Goal: Answer question/provide support: Share knowledge or assist other users

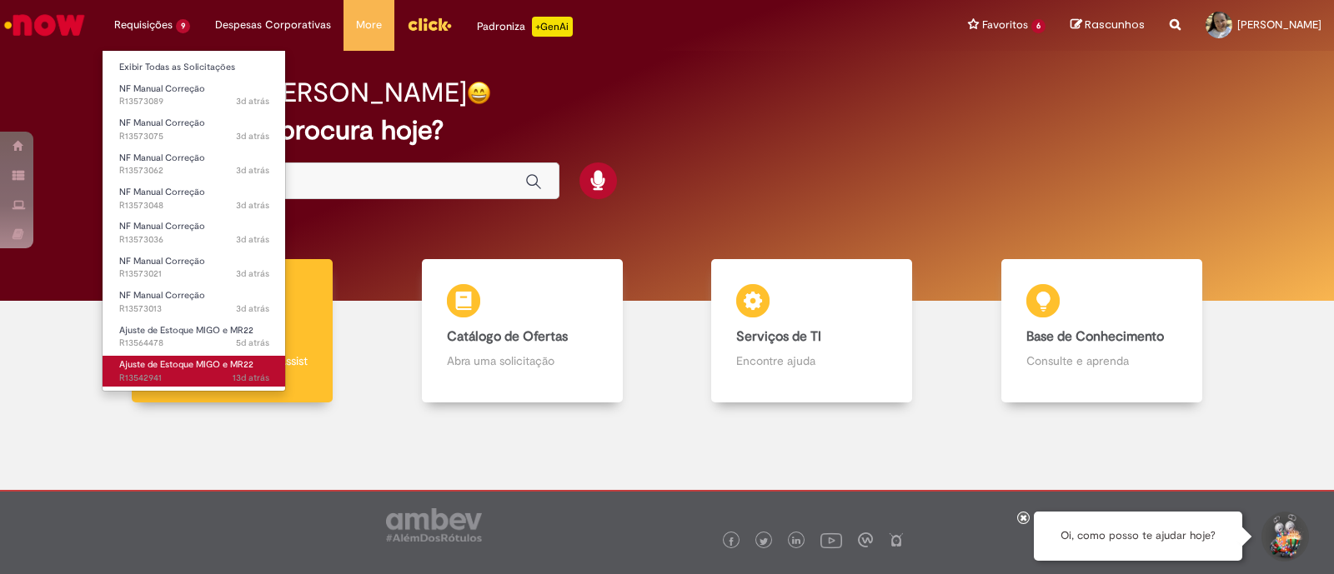
click at [196, 373] on span "13d atrás 13 dias atrás R13542941" at bounding box center [194, 378] width 150 height 13
click at [191, 366] on span "Ajuste de Estoque MIGO e MR22" at bounding box center [186, 364] width 134 height 13
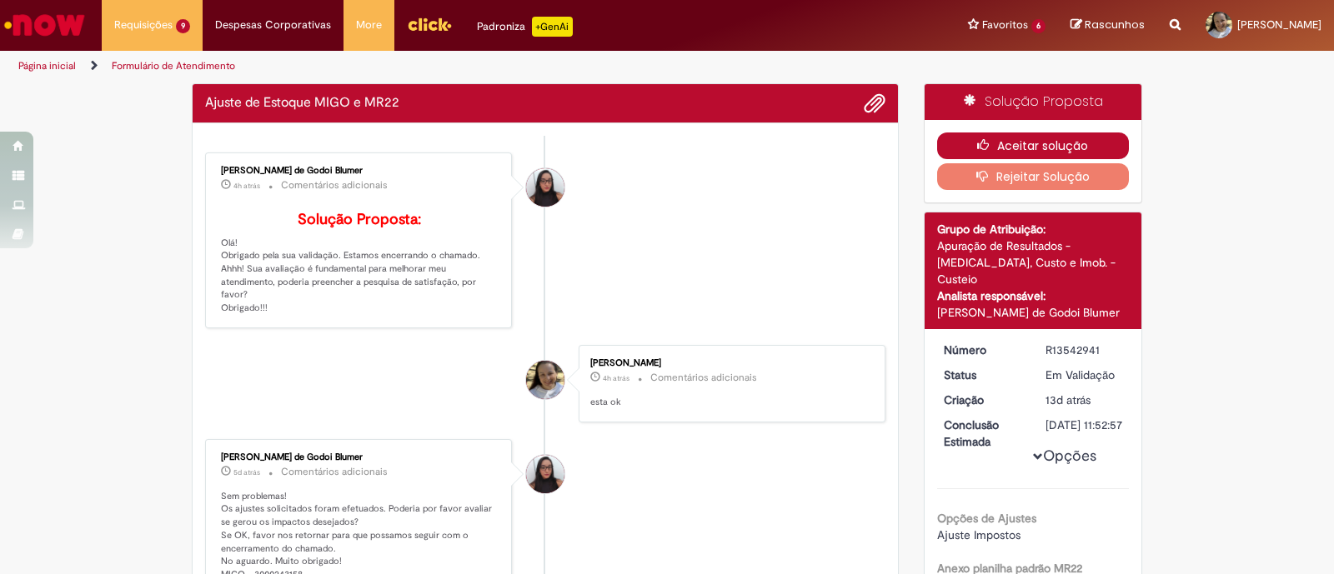
click at [999, 143] on button "Aceitar solução" at bounding box center [1033, 146] width 193 height 27
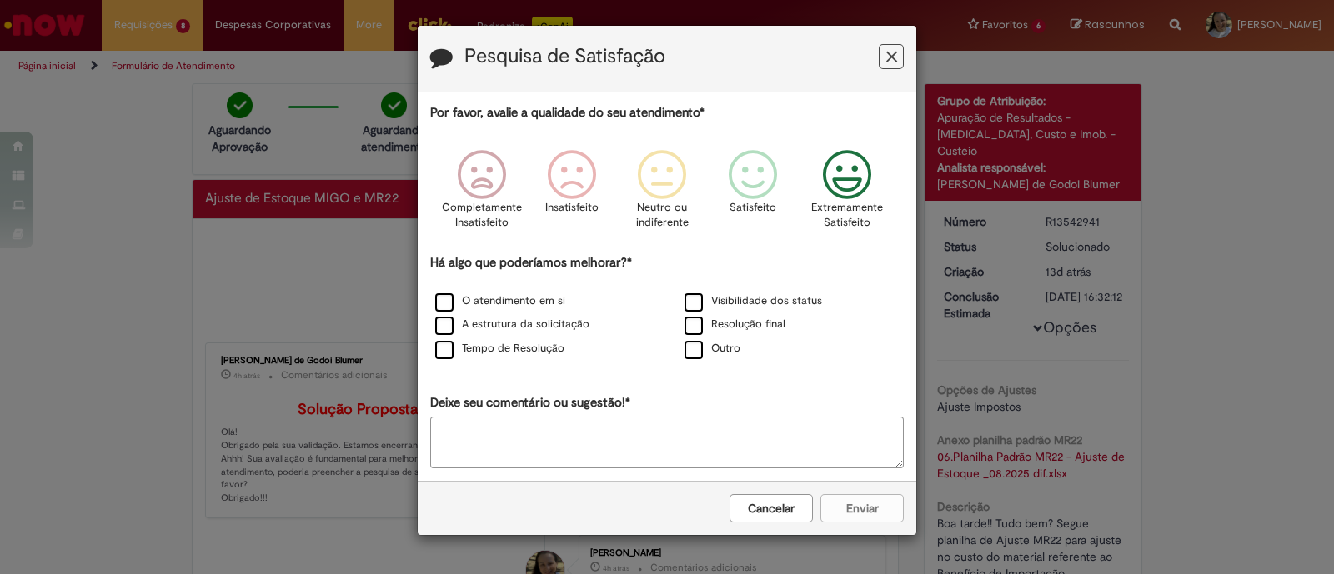
click at [851, 185] on icon "Feedback" at bounding box center [847, 175] width 63 height 50
click at [767, 500] on button "Cancelar" at bounding box center [770, 508] width 83 height 28
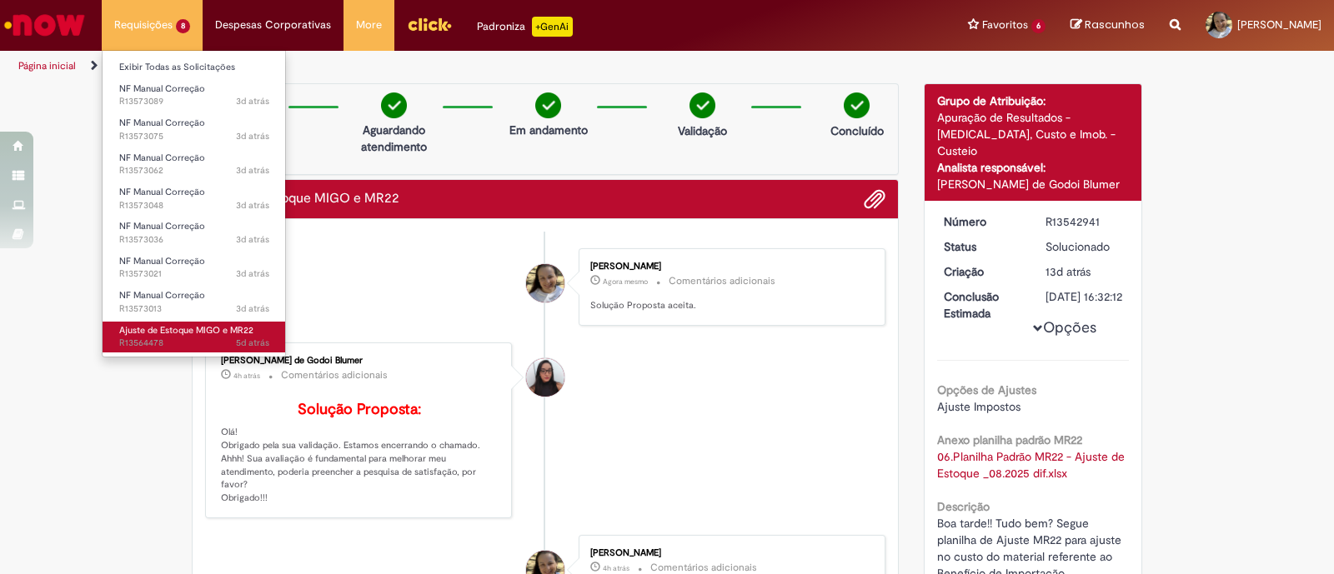
click at [137, 326] on span "Ajuste de Estoque MIGO e MR22" at bounding box center [186, 330] width 134 height 13
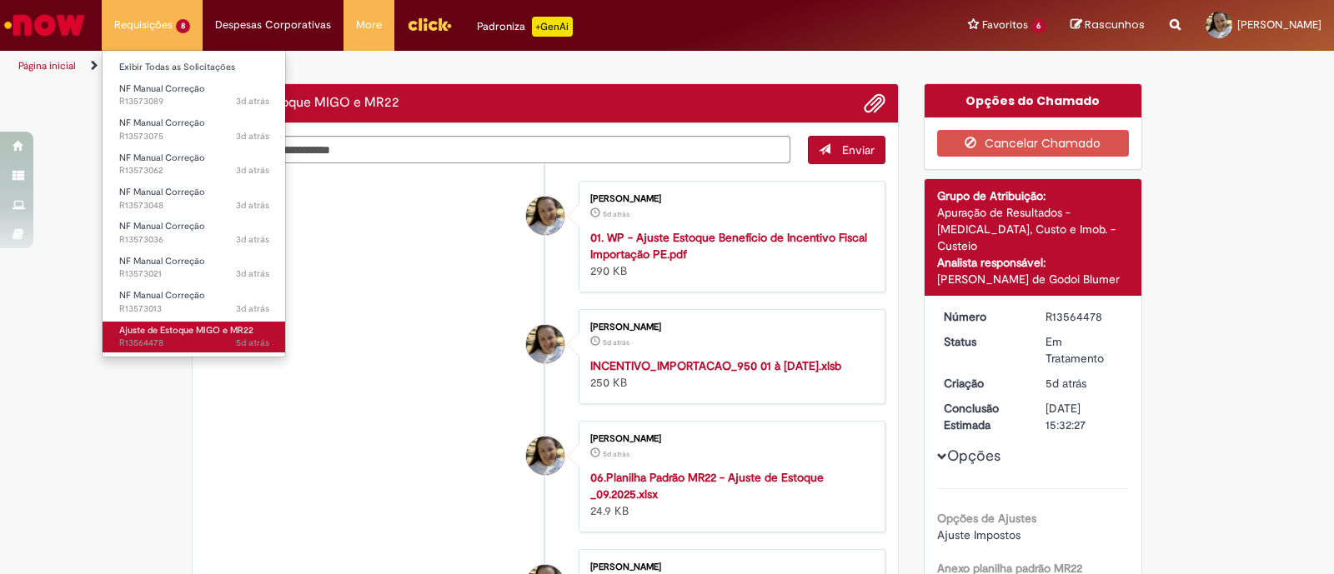
click at [144, 328] on span "Ajuste de Estoque MIGO e MR22" at bounding box center [186, 330] width 134 height 13
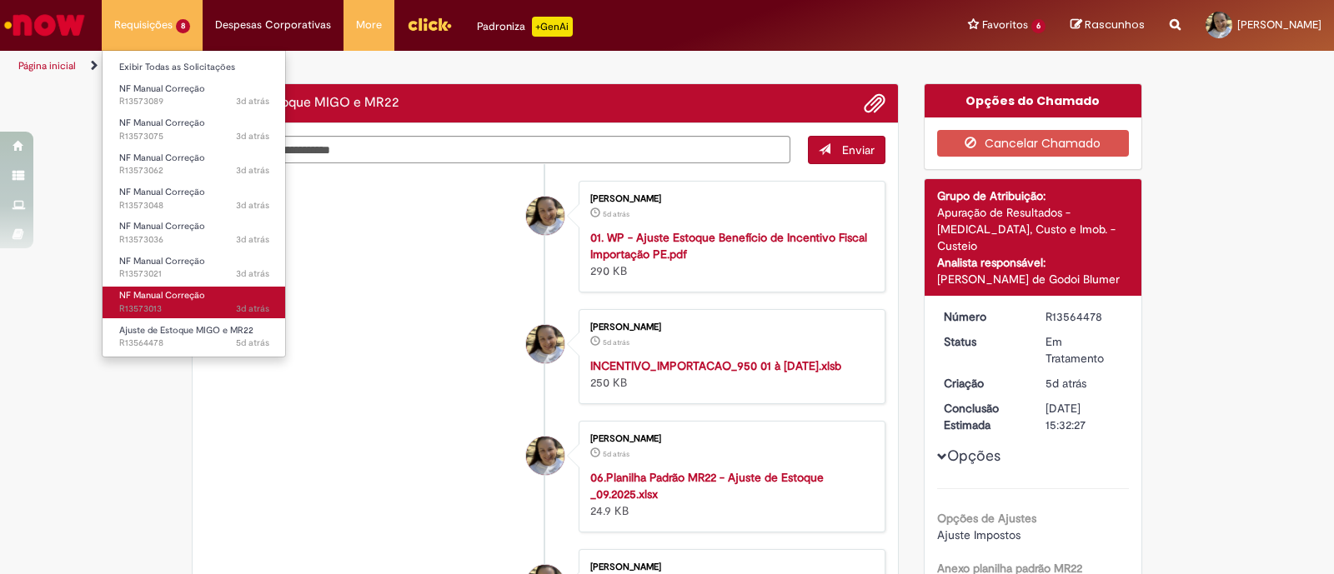
click at [165, 291] on span "NF Manual Correção" at bounding box center [162, 295] width 86 height 13
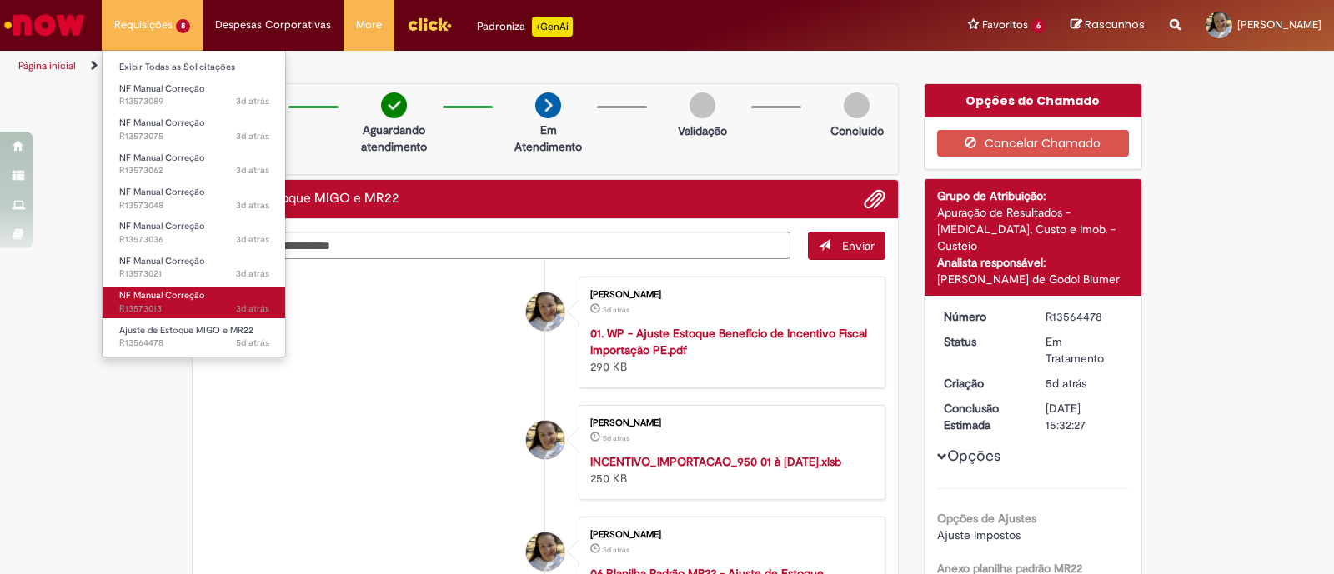
click at [150, 300] on span "NF Manual Correção" at bounding box center [162, 295] width 86 height 13
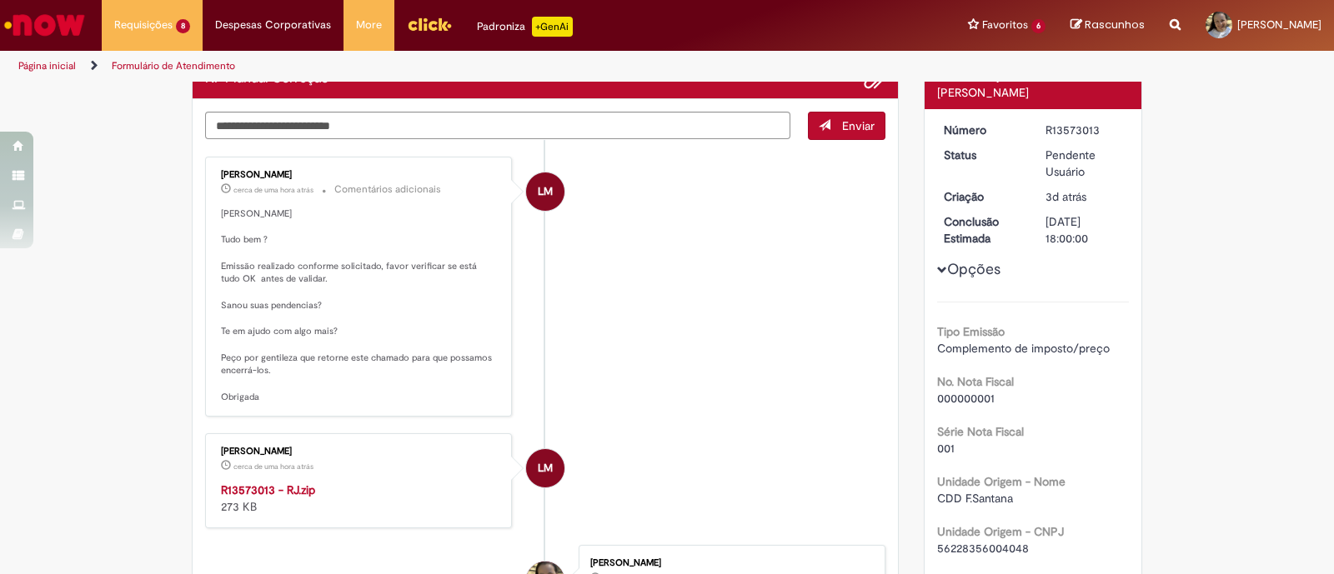
scroll to position [103, 0]
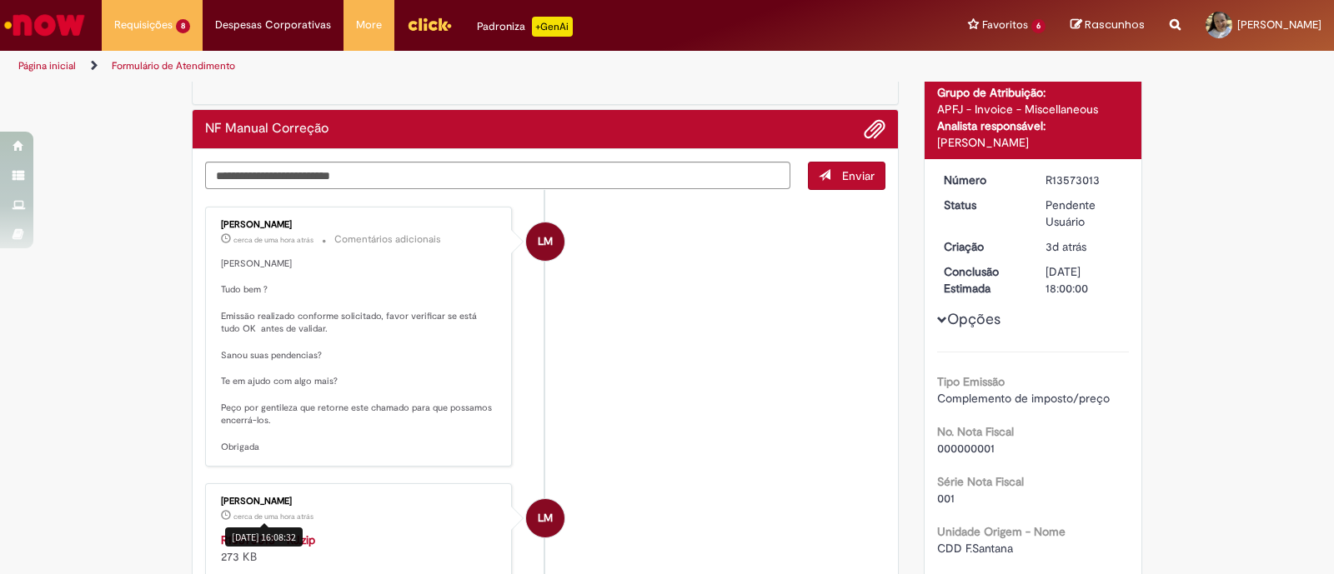
click at [246, 532] on div "[DATE] 16:08:32" at bounding box center [264, 537] width 78 height 19
click at [247, 537] on strong "R13573013 - RJ.zip" at bounding box center [268, 540] width 94 height 15
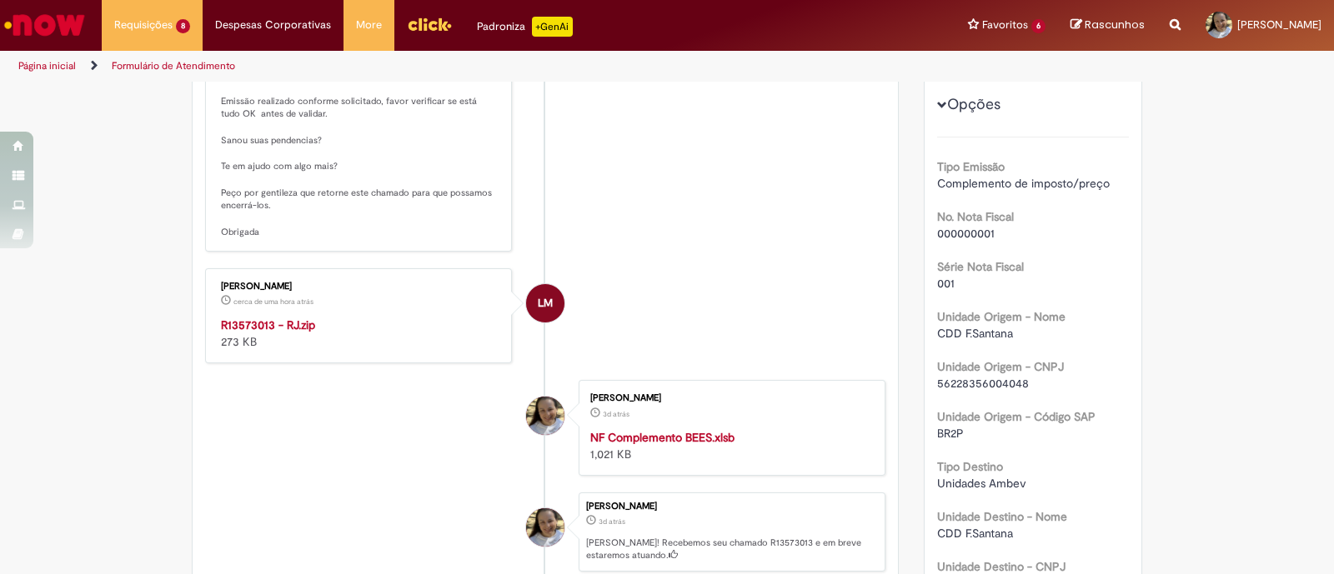
scroll to position [0, 0]
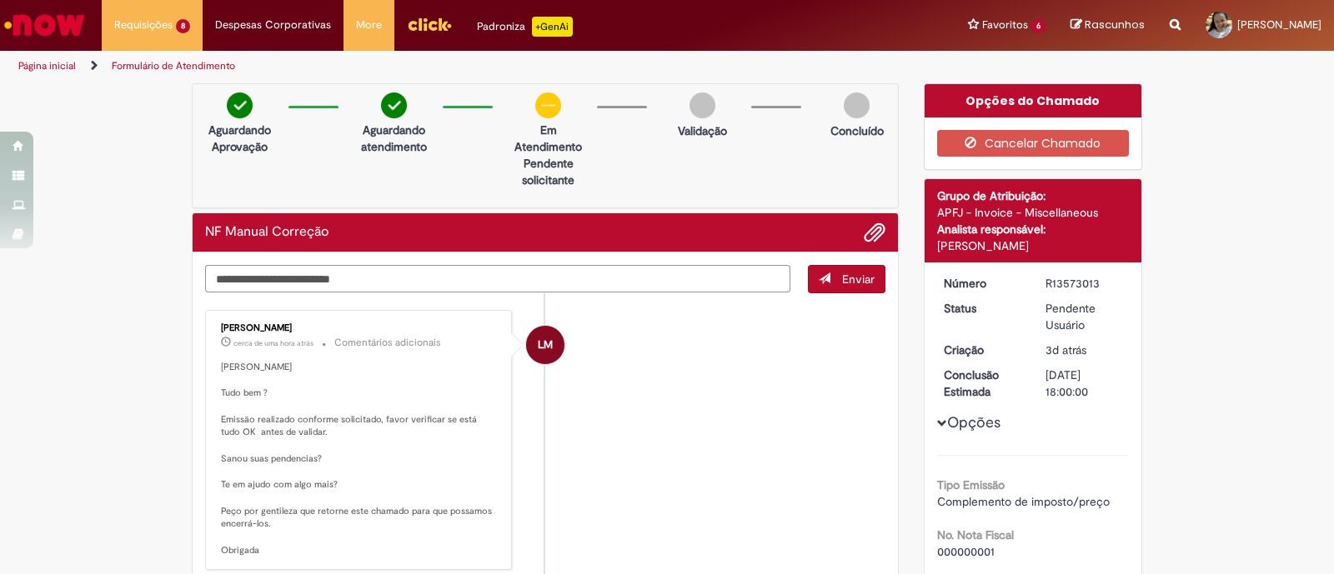
click at [275, 278] on textarea "Digite sua mensagem aqui..." at bounding box center [497, 279] width 585 height 28
type textarea "**********"
click at [824, 288] on button "Enviar" at bounding box center [847, 279] width 78 height 28
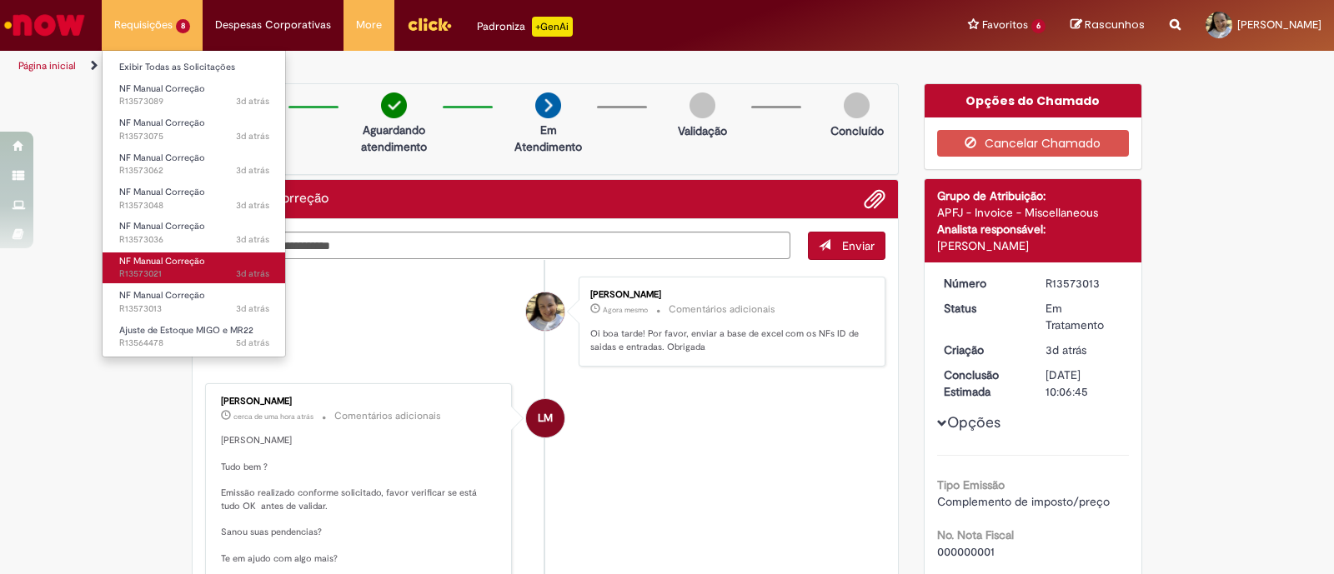
click at [151, 269] on span "3d atrás 3 dias atrás R13573021" at bounding box center [194, 274] width 150 height 13
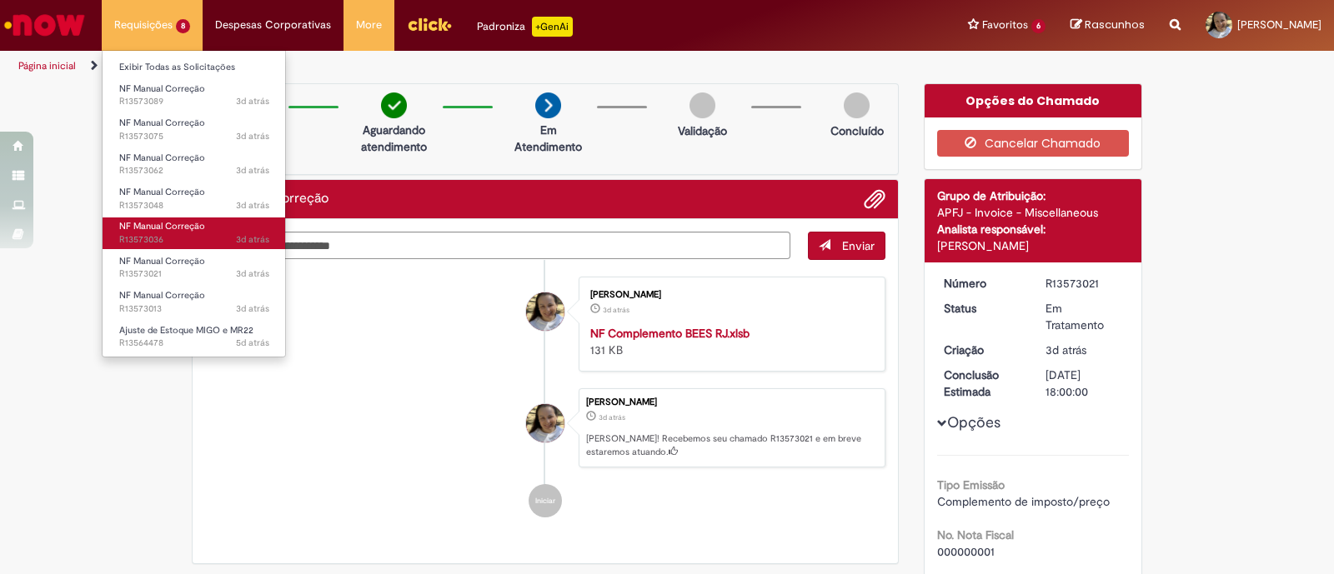
click at [158, 236] on span "3d atrás 3 dias atrás R13573036" at bounding box center [194, 239] width 150 height 13
click at [155, 233] on span "3d atrás 3 dias atrás R13573036" at bounding box center [194, 239] width 150 height 13
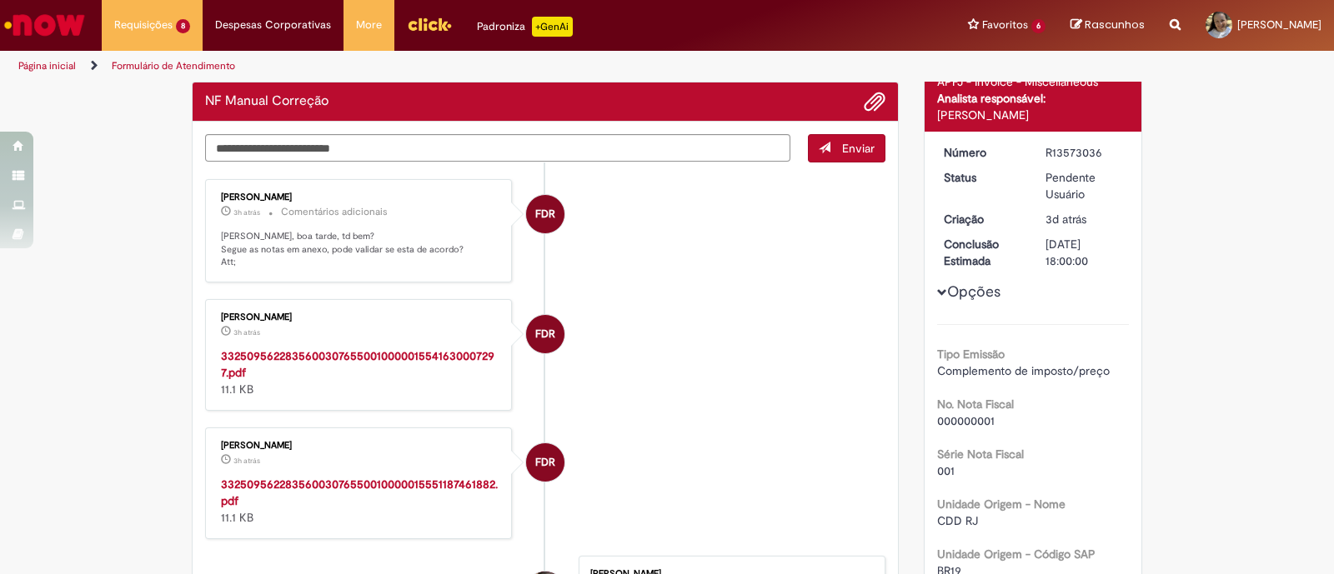
scroll to position [129, 0]
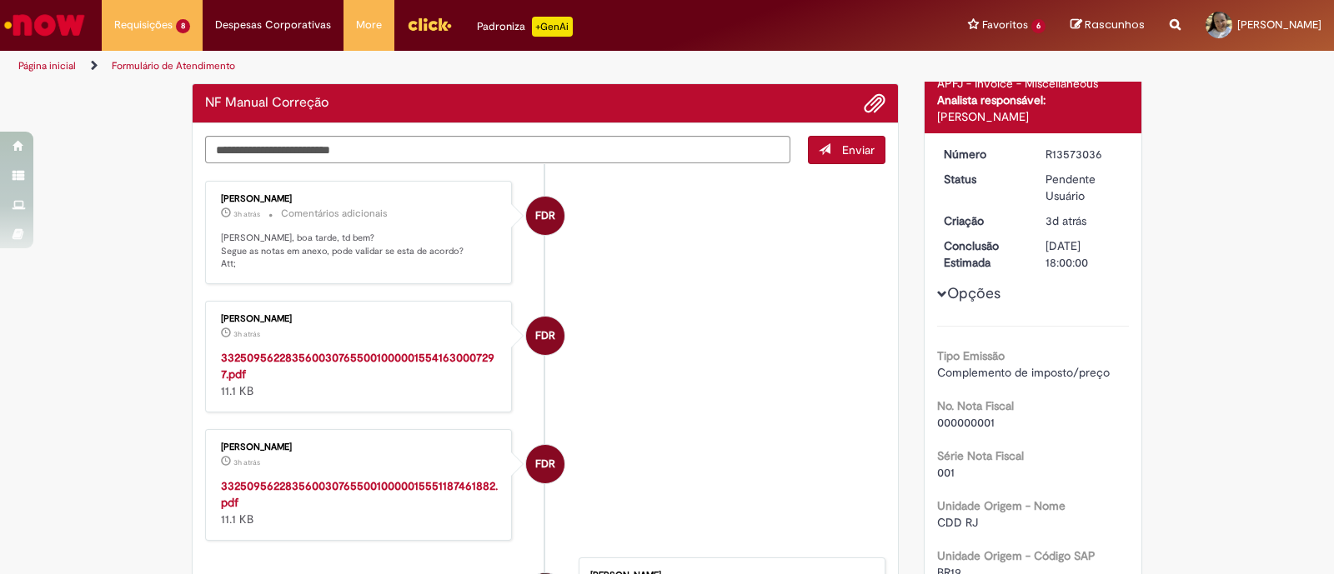
click at [338, 356] on strong "33250956228356003076550010000015541630007297.pdf" at bounding box center [357, 366] width 273 height 32
click at [295, 481] on strong "33250956228356003076550010000015551187461882.pdf" at bounding box center [359, 494] width 277 height 32
click at [287, 149] on textarea "Digite sua mensagem aqui..." at bounding box center [497, 150] width 585 height 28
type textarea "**********"
click at [863, 150] on span "Enviar" at bounding box center [858, 150] width 33 height 15
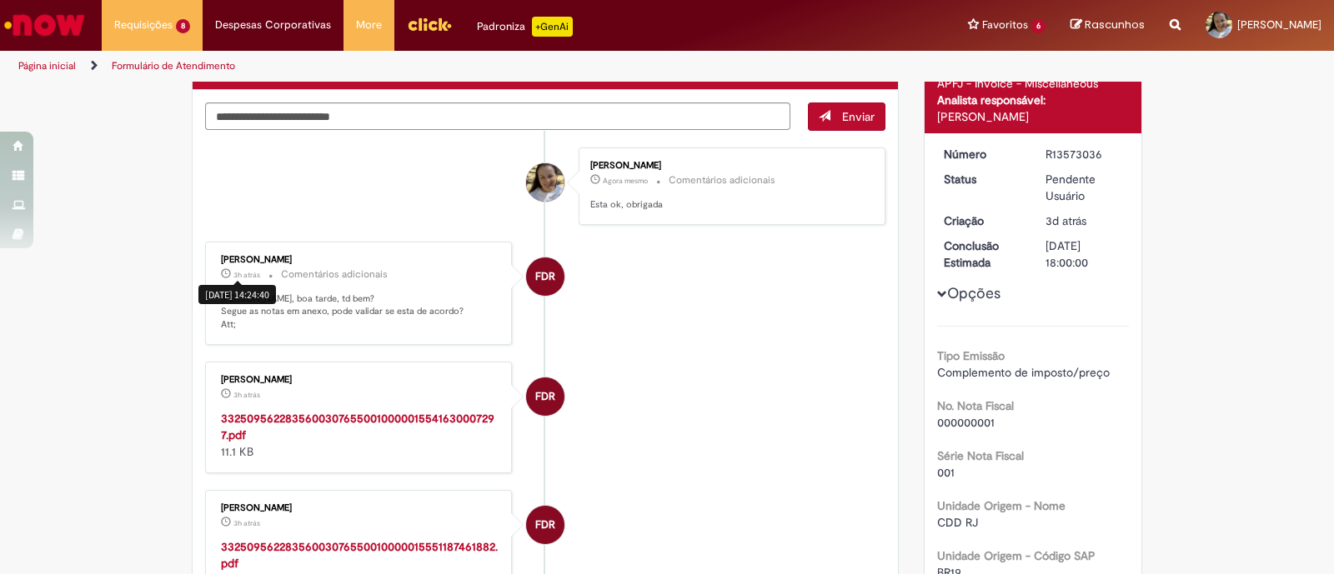
scroll to position [95, 0]
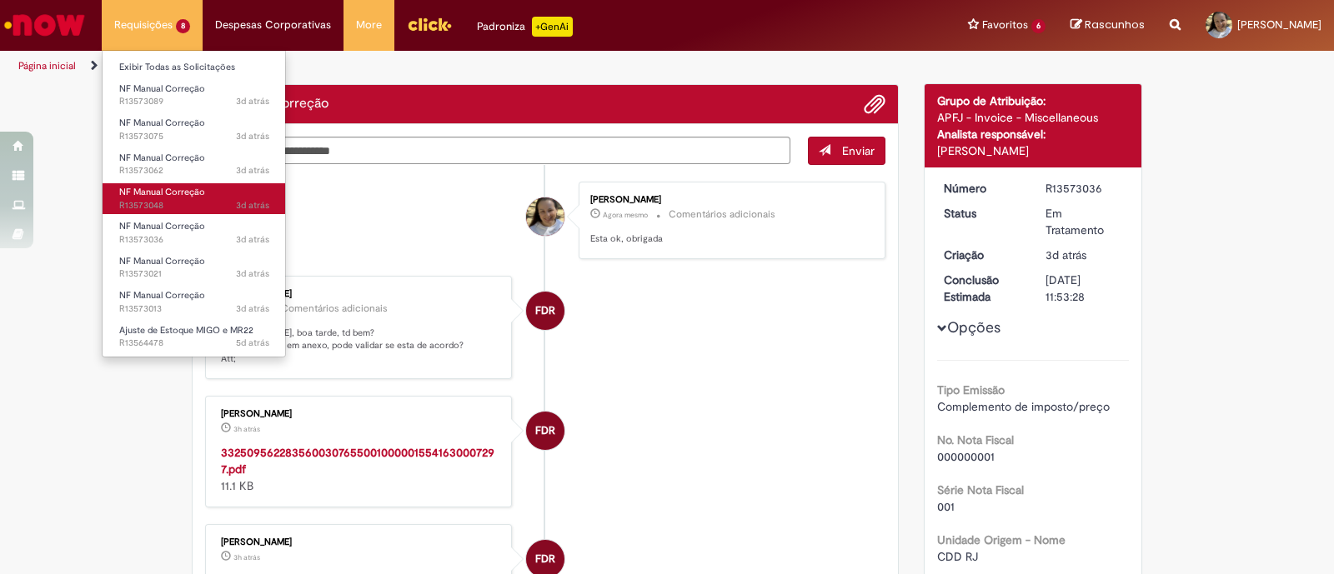
click at [145, 202] on span "3d atrás 3 dias atrás R13573048" at bounding box center [194, 205] width 150 height 13
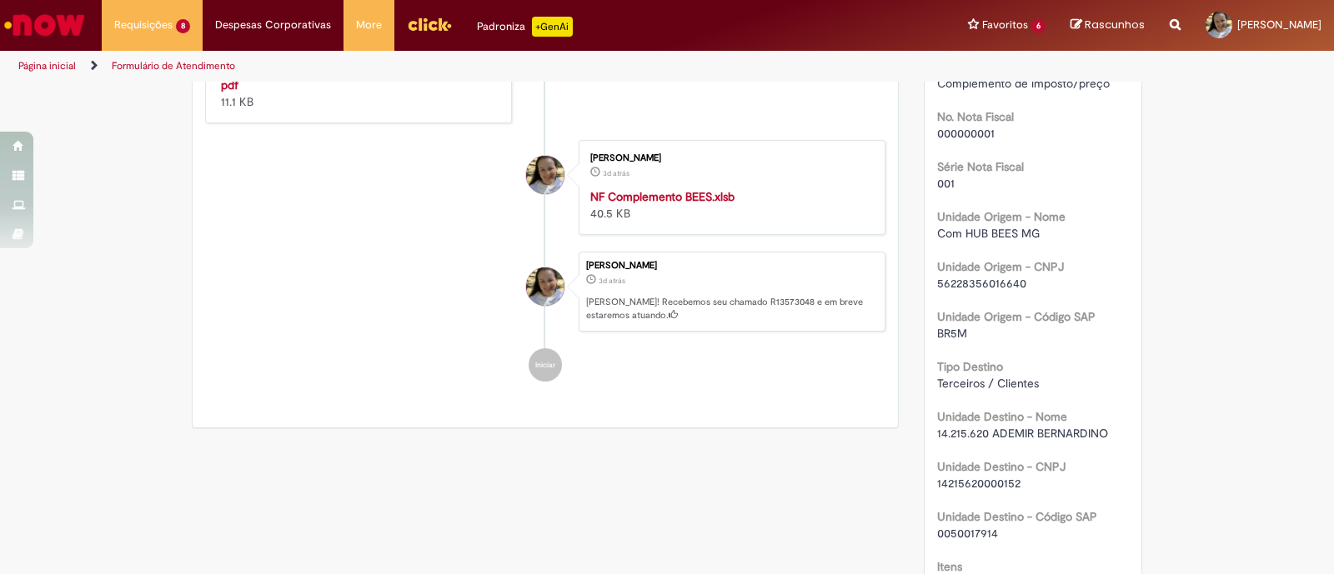
scroll to position [208, 0]
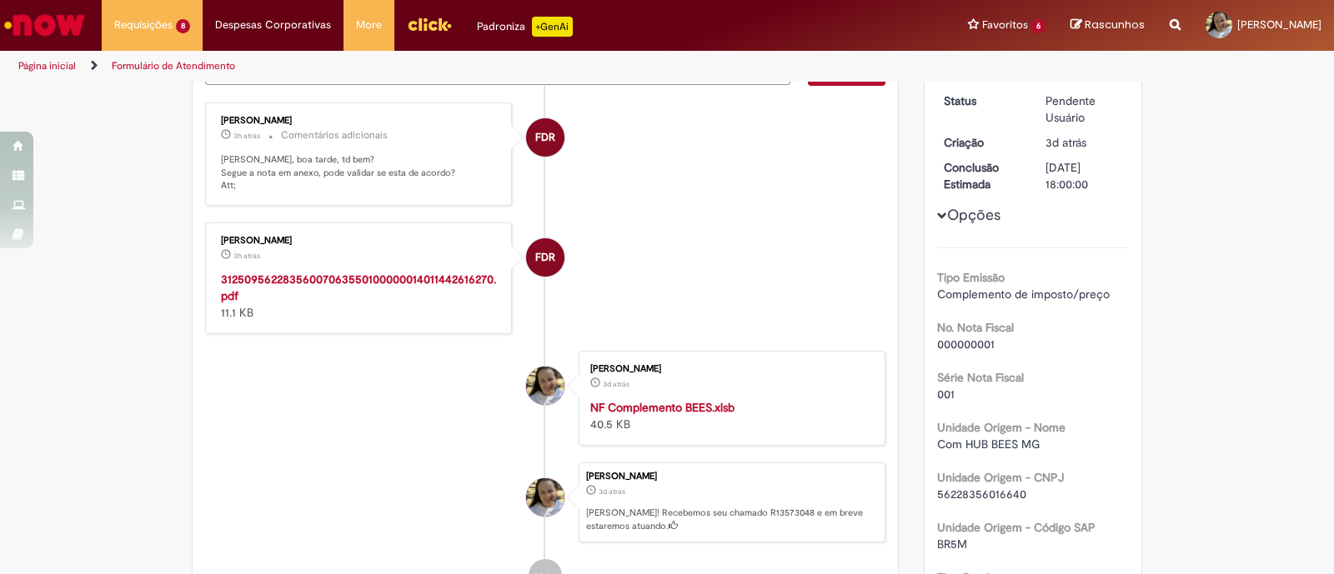
click at [367, 272] on strong "31250956228356007063550100000014011442616270.pdf" at bounding box center [358, 288] width 275 height 32
click at [363, 278] on strong "31250956228356007063550100000014011442616270.pdf" at bounding box center [358, 288] width 275 height 32
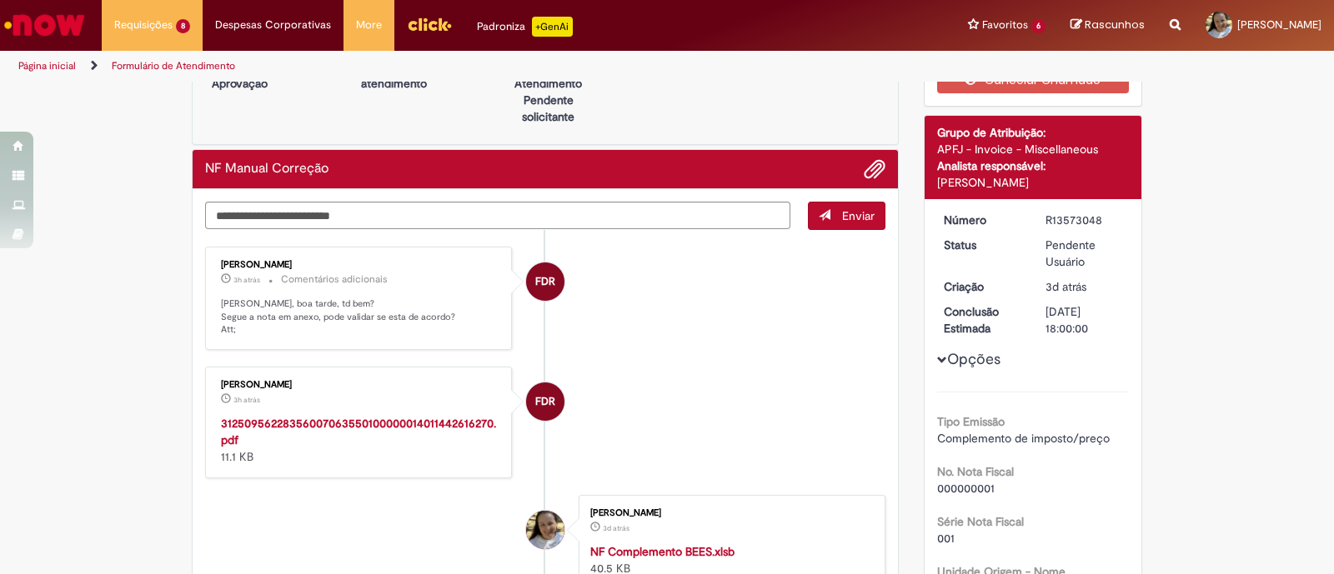
scroll to position [0, 0]
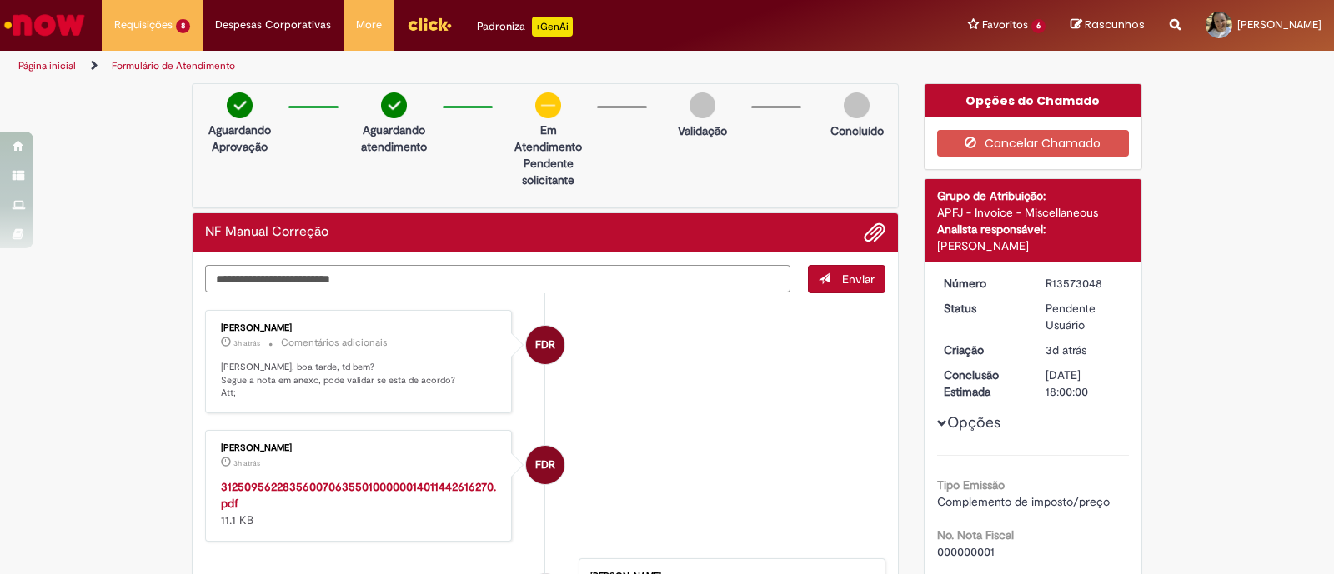
click at [242, 275] on textarea "Digite sua mensagem aqui..." at bounding box center [497, 279] width 585 height 28
type textarea "**********"
click at [880, 269] on div "**********" at bounding box center [545, 549] width 705 height 593
click at [867, 278] on button "Enviar" at bounding box center [847, 279] width 78 height 28
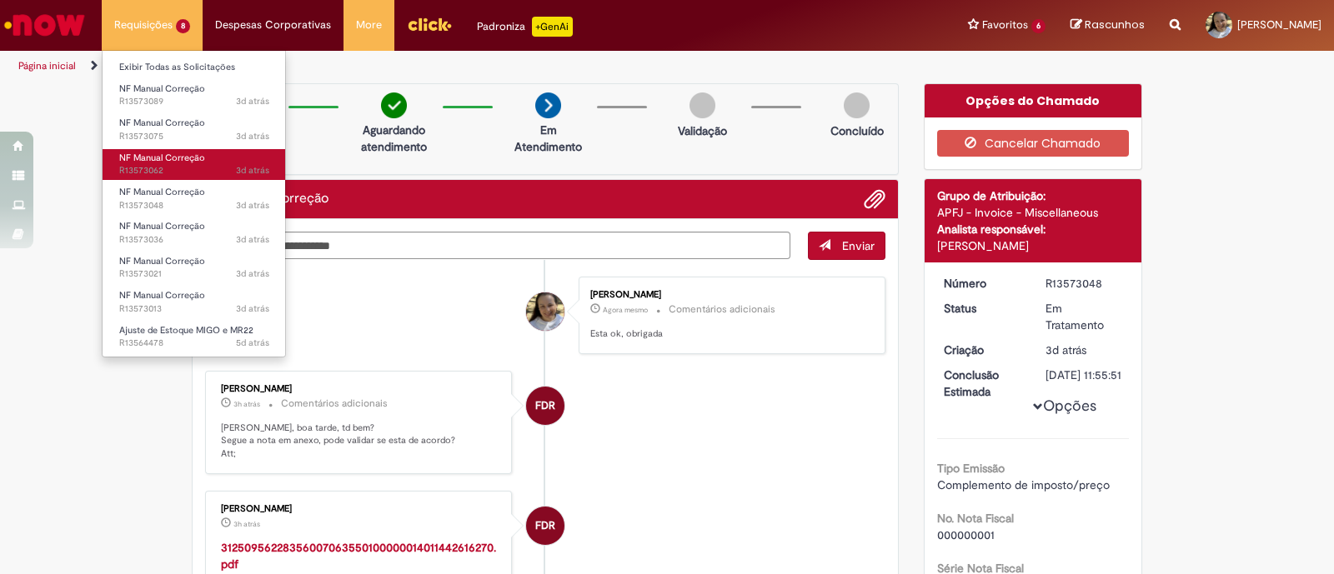
click at [130, 173] on span "3d atrás 3 dias atrás R13573062" at bounding box center [194, 170] width 150 height 13
click at [142, 162] on span "NF Manual Correção" at bounding box center [162, 158] width 86 height 13
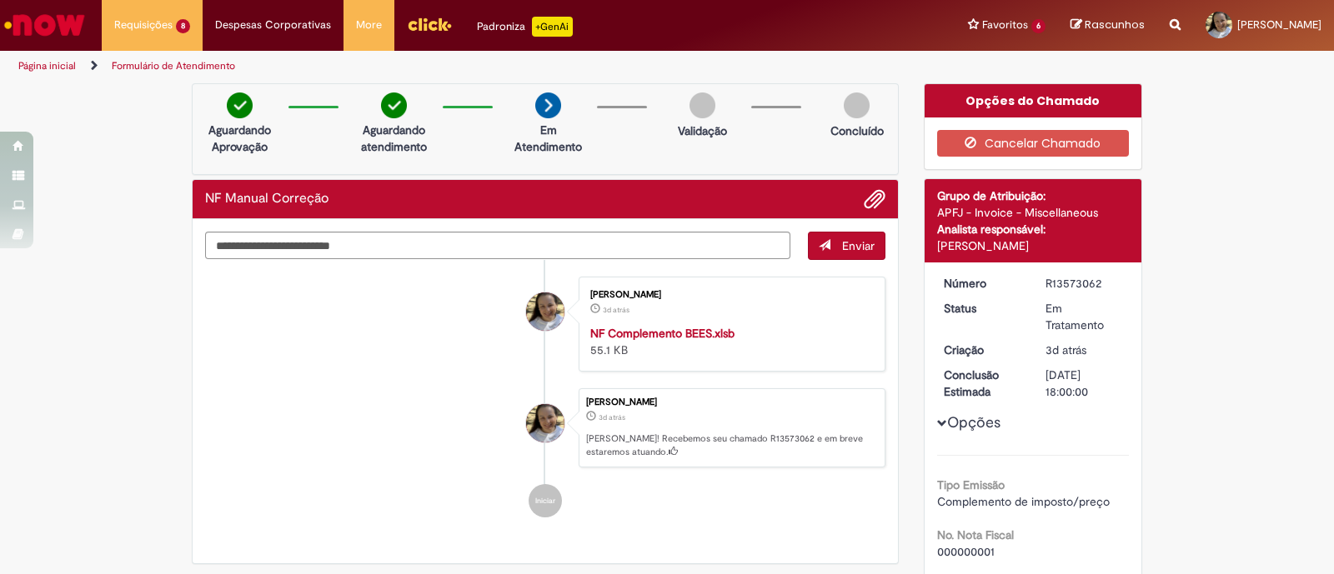
click at [403, 314] on li "[PERSON_NAME] 3d atrás 3 dias atrás NF Complemento BEES.xlsb 55.1 KB" at bounding box center [545, 324] width 680 height 95
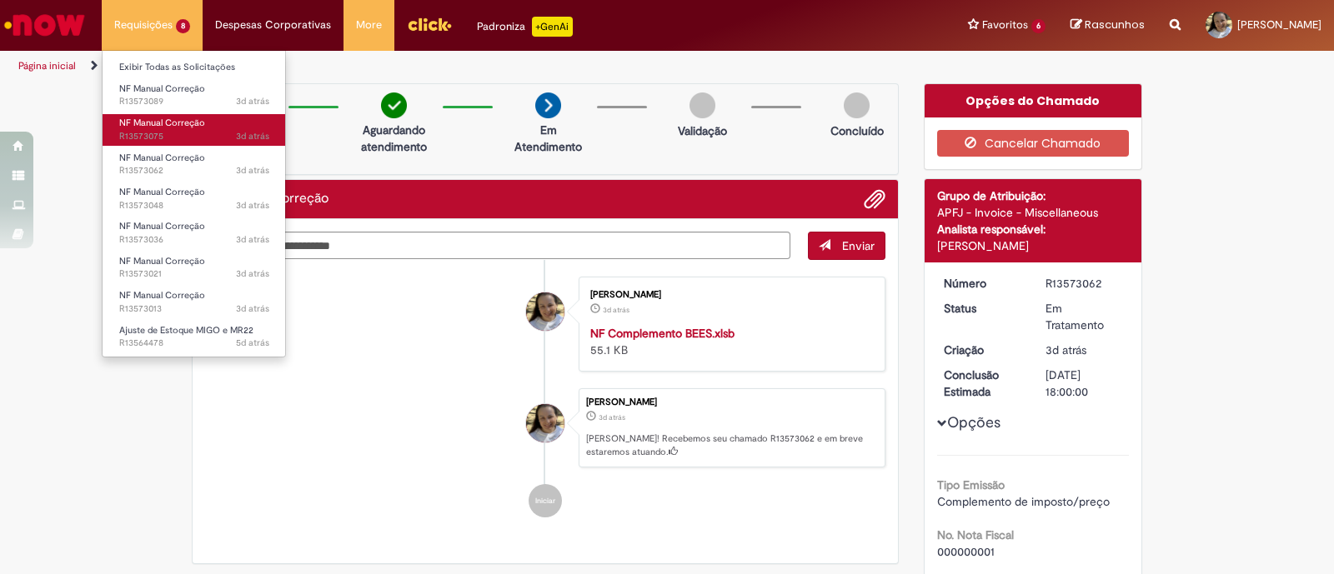
click at [171, 133] on span "3d atrás 3 dias atrás R13573075" at bounding box center [194, 136] width 150 height 13
click at [157, 130] on span "3d atrás 3 dias atrás R13573075" at bounding box center [194, 136] width 150 height 13
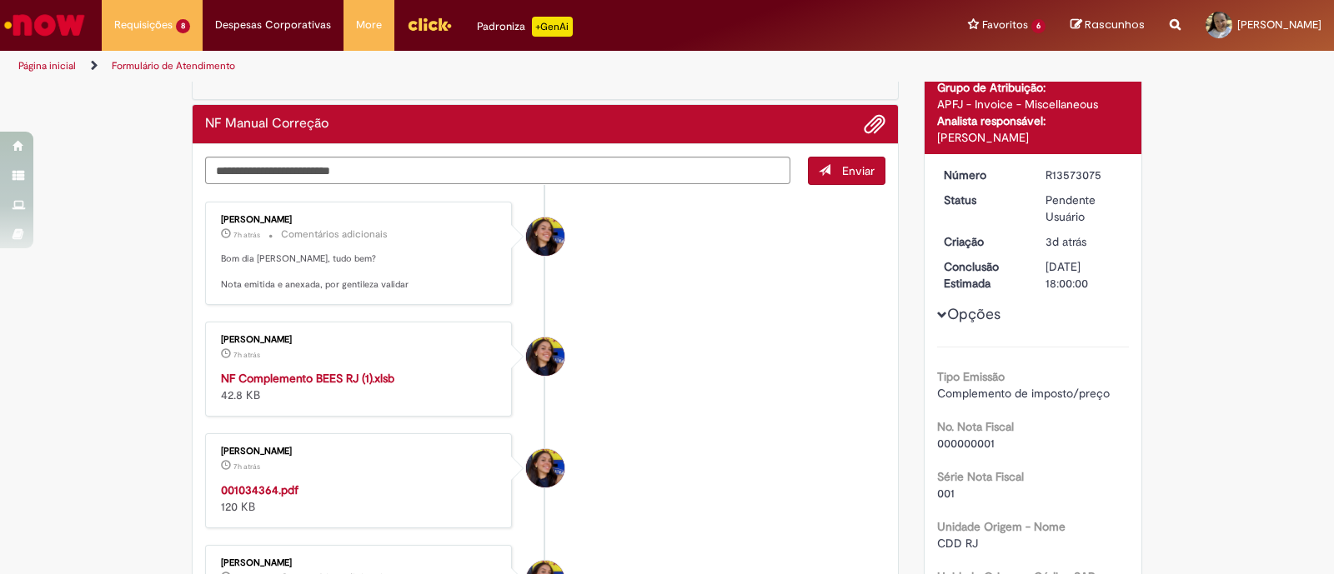
scroll to position [103, 0]
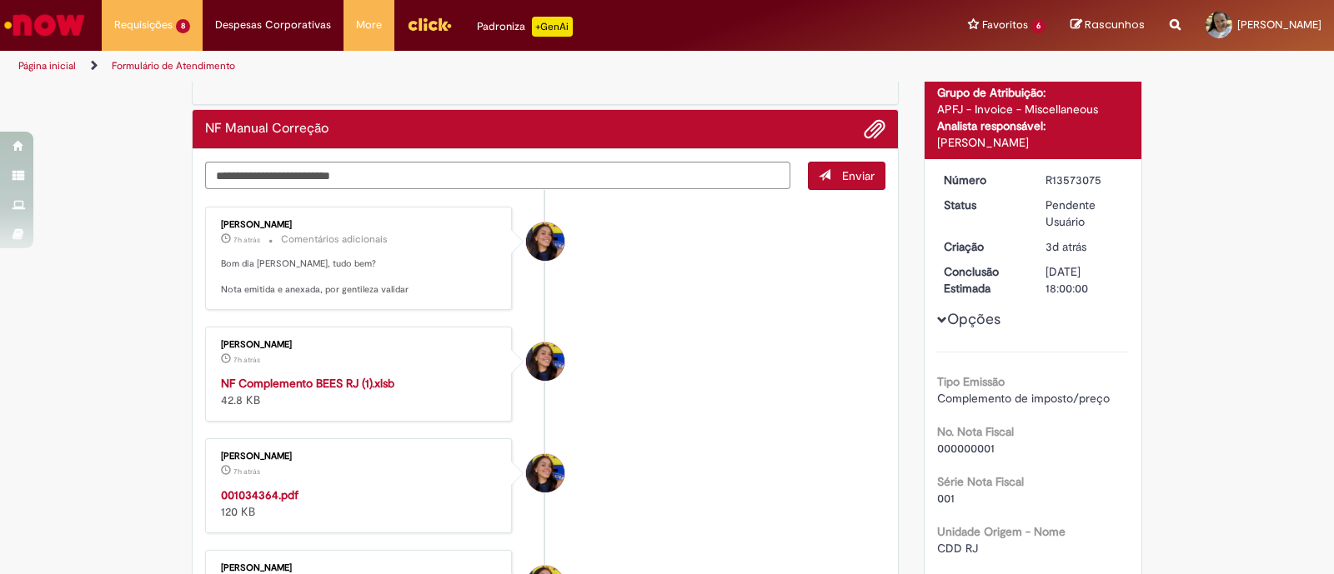
click at [285, 378] on strong "NF Complemento BEES RJ (1).xlsb" at bounding box center [307, 383] width 173 height 15
click at [248, 488] on strong "001034364.pdf" at bounding box center [260, 495] width 78 height 15
click at [242, 172] on textarea "Digite sua mensagem aqui..." at bounding box center [497, 176] width 585 height 28
type textarea "**********"
click at [829, 165] on button "Enviar" at bounding box center [847, 176] width 78 height 28
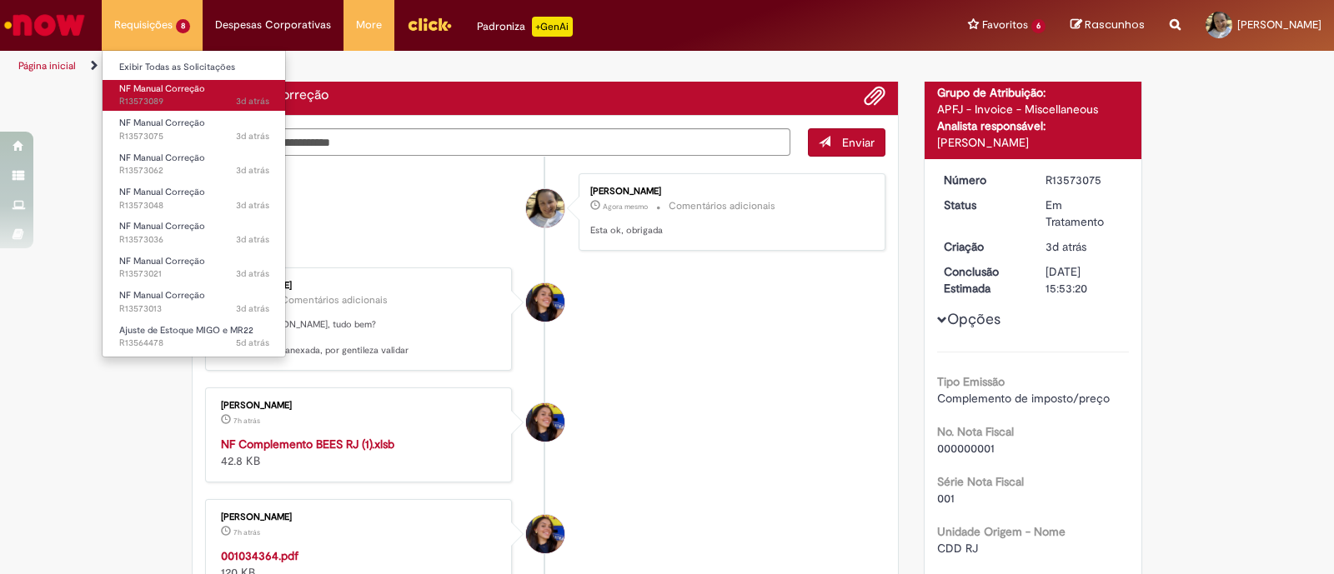
click at [151, 93] on span "NF Manual Correção" at bounding box center [162, 89] width 86 height 13
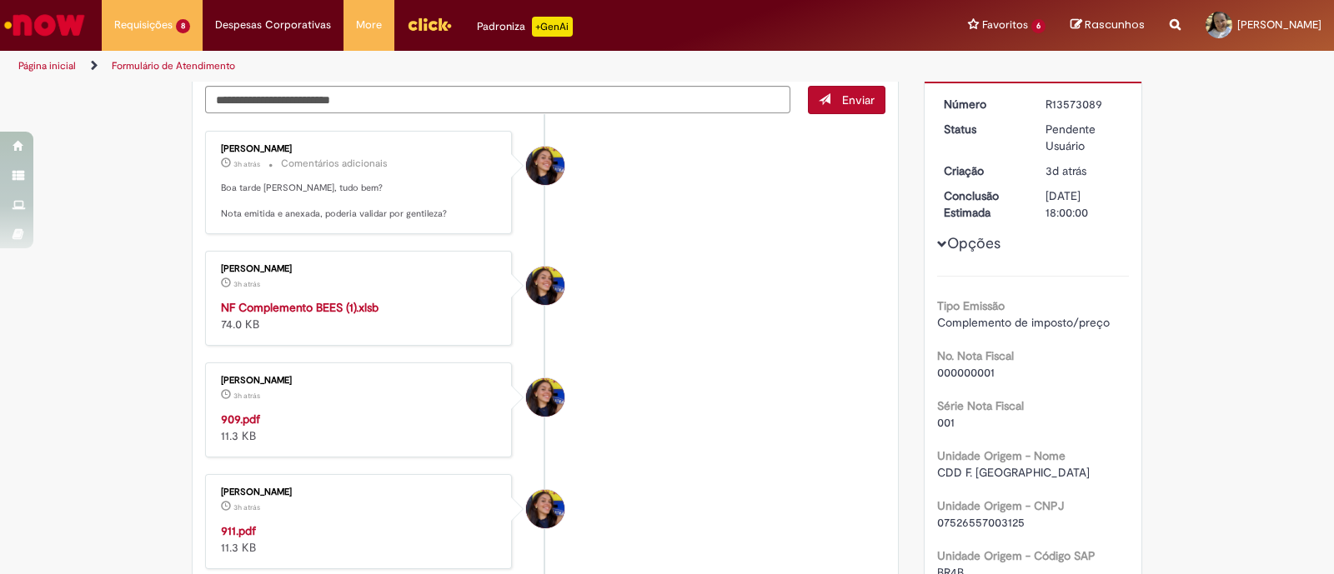
scroll to position [208, 0]
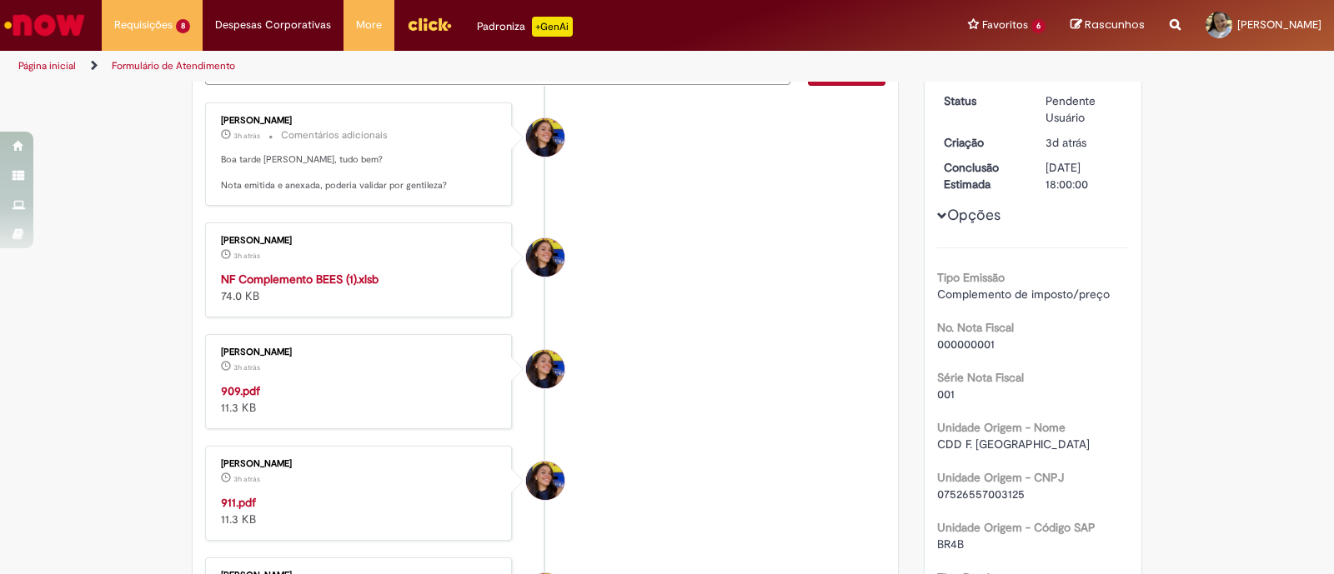
click at [323, 273] on strong "NF Complemento BEES (1).xlsb" at bounding box center [300, 279] width 158 height 15
click at [239, 385] on strong "909.pdf" at bounding box center [240, 390] width 39 height 15
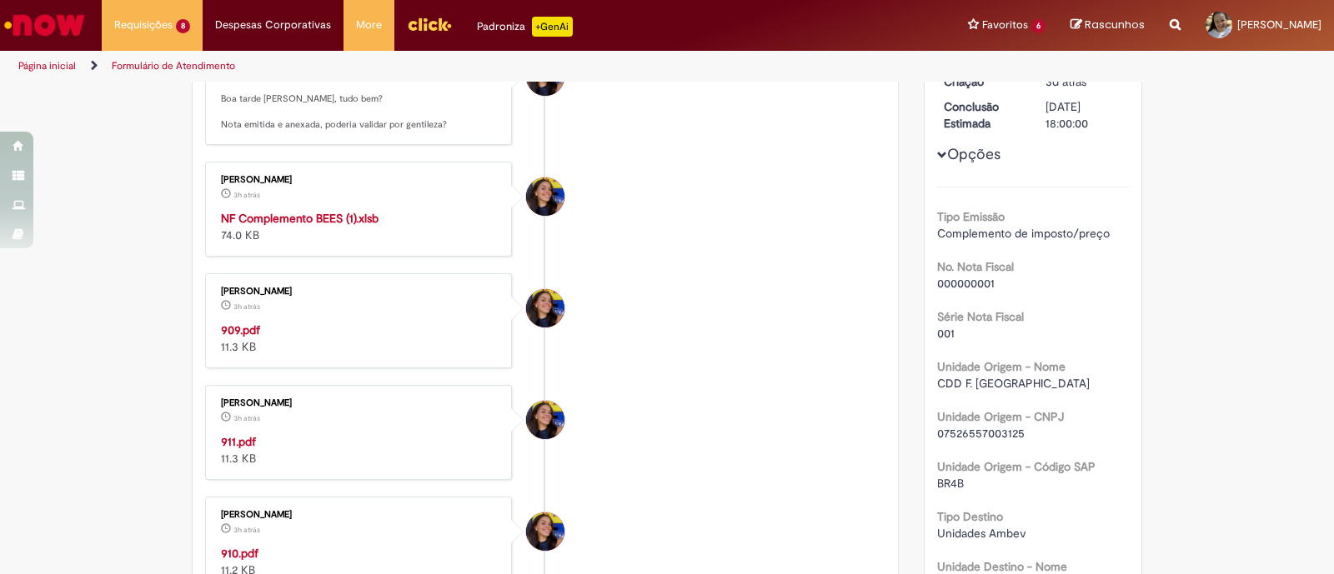
scroll to position [313, 0]
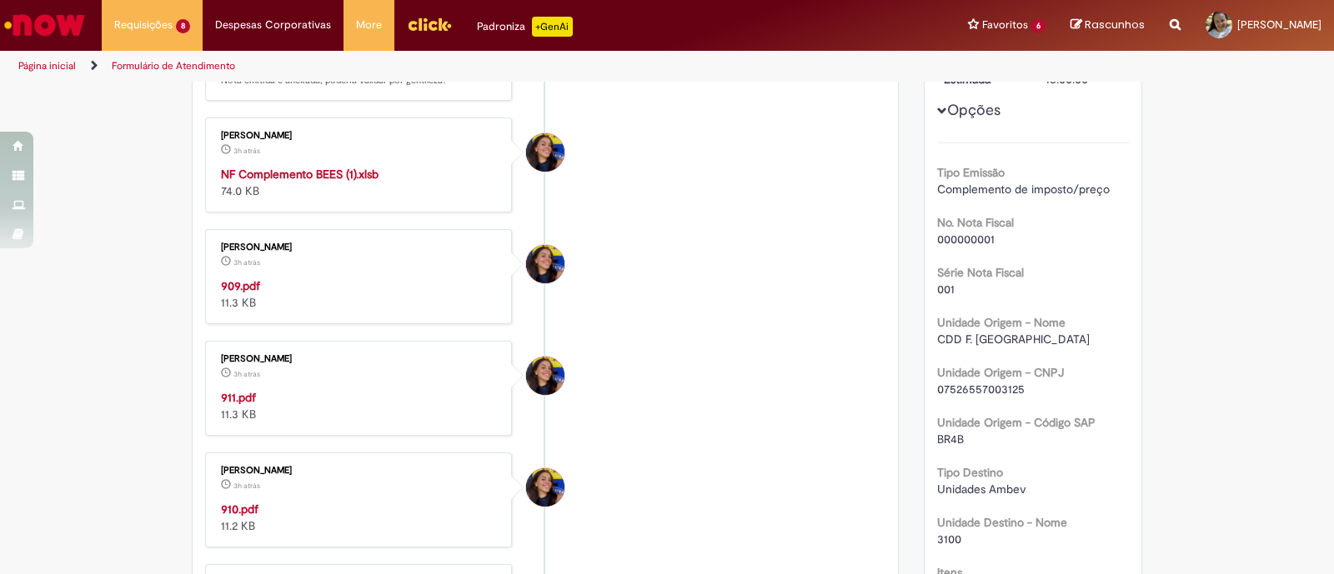
click at [233, 393] on strong "911.pdf" at bounding box center [238, 397] width 35 height 15
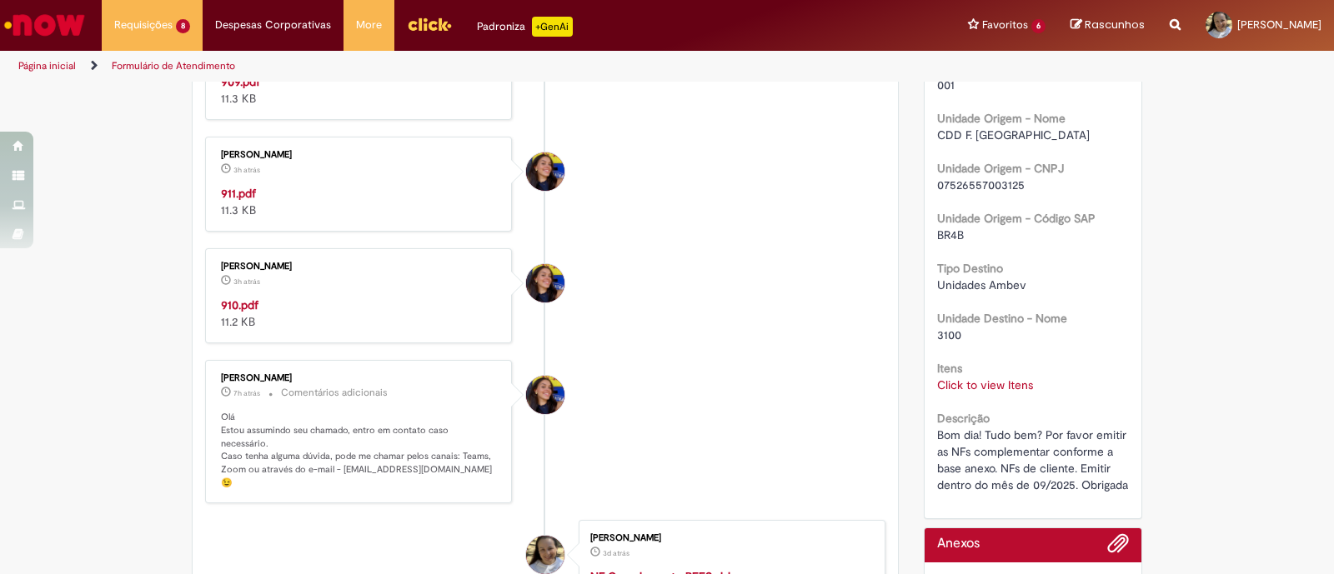
scroll to position [521, 0]
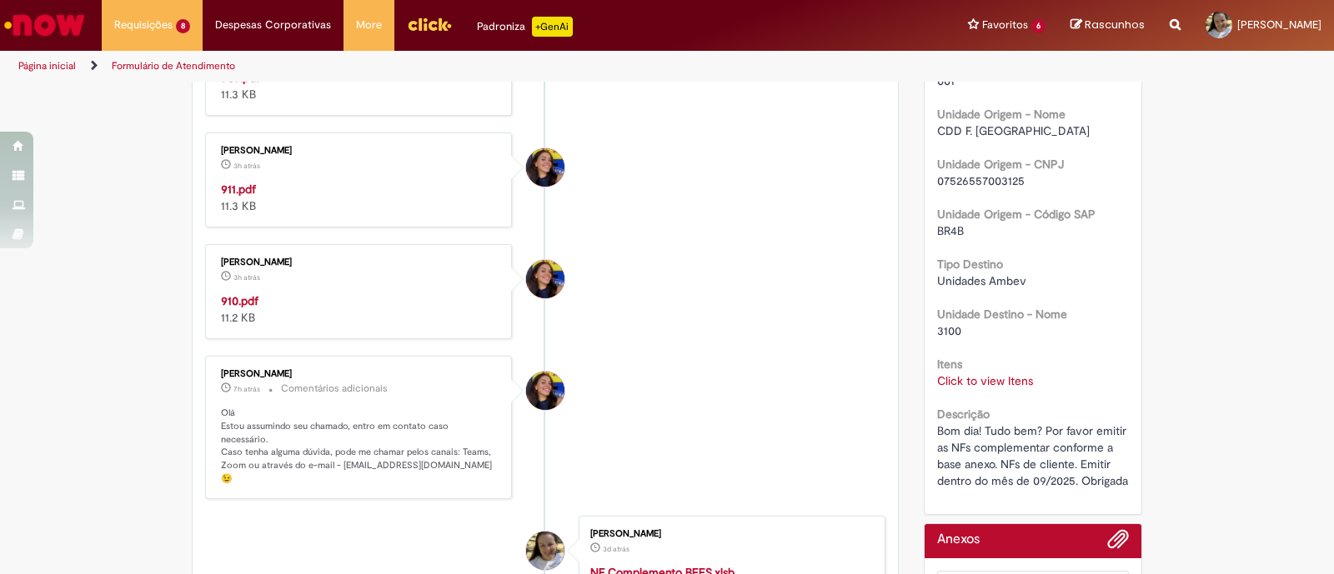
click at [236, 304] on strong "910.pdf" at bounding box center [240, 300] width 38 height 15
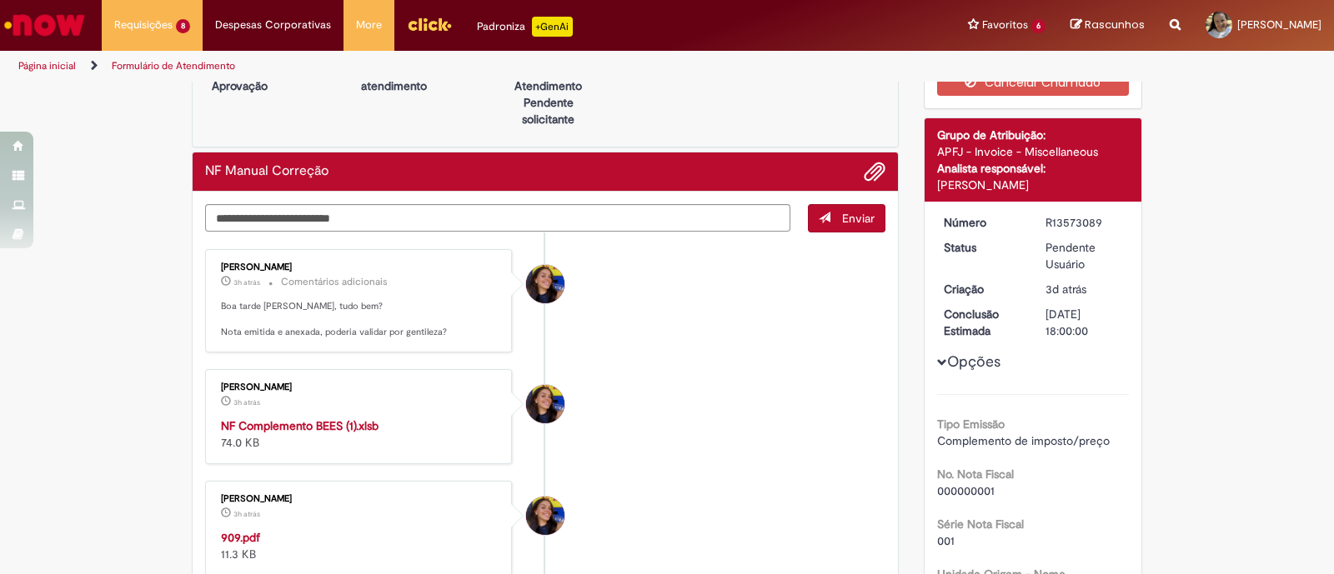
scroll to position [0, 0]
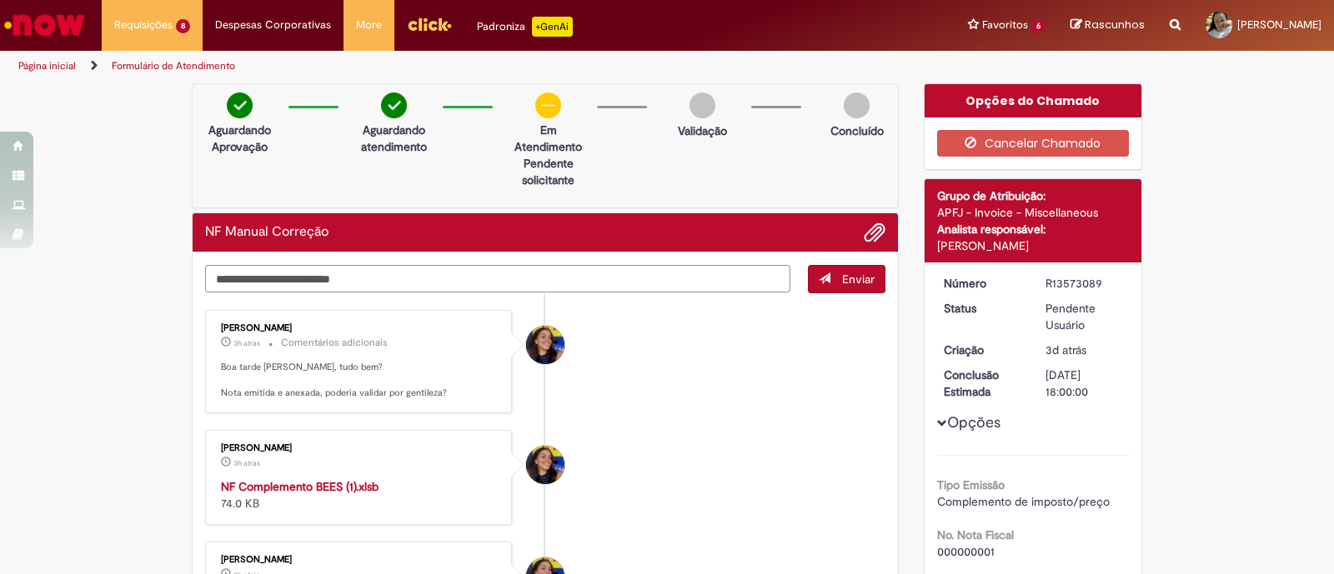
click at [240, 265] on textarea "Digite sua mensagem aqui..." at bounding box center [497, 279] width 585 height 28
type textarea "**********"
click at [825, 281] on button "Enviar" at bounding box center [847, 279] width 78 height 28
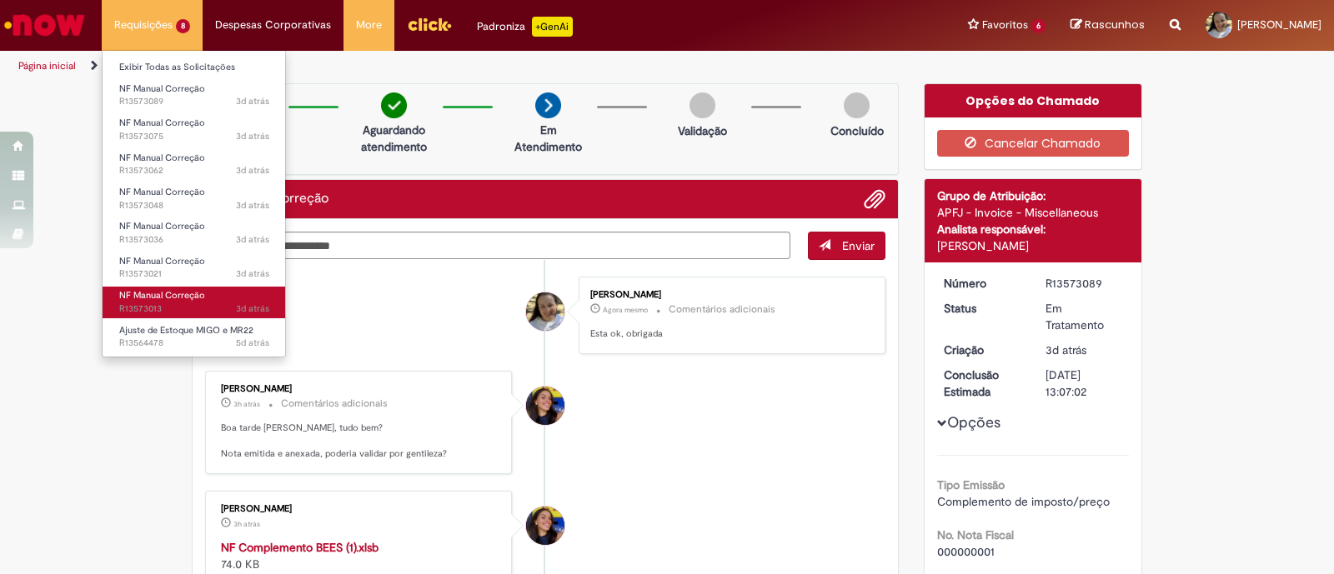
click at [173, 293] on span "NF Manual Correção" at bounding box center [162, 295] width 86 height 13
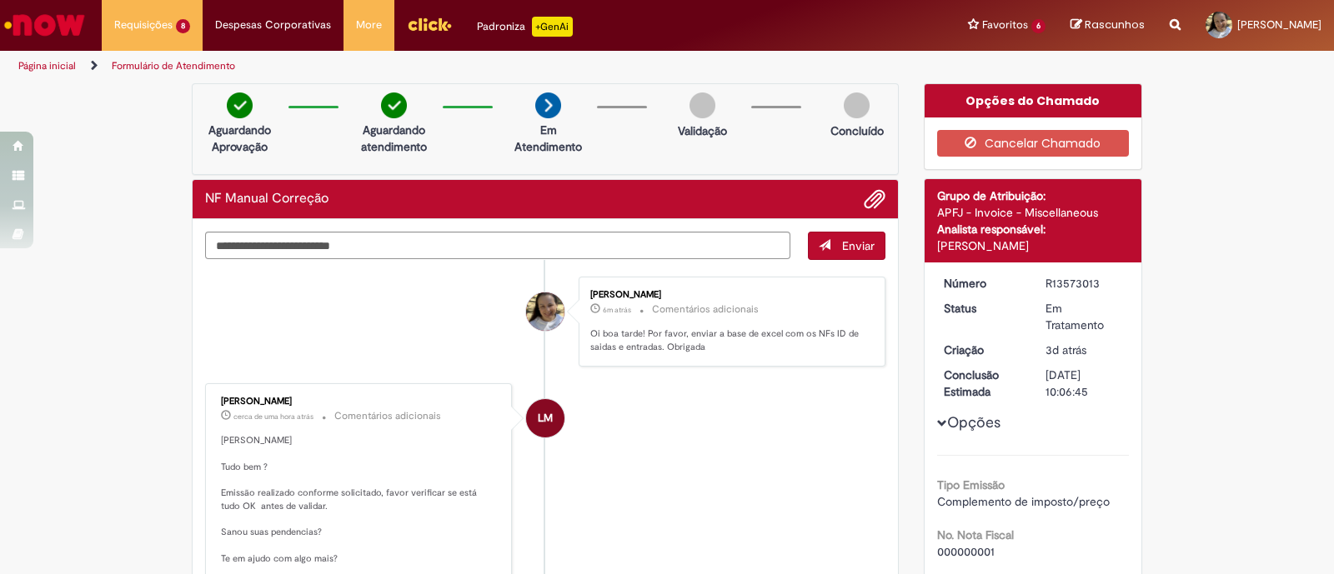
drag, startPoint x: 1094, startPoint y: 286, endPoint x: 1029, endPoint y: 283, distance: 65.1
click at [1033, 282] on dd "R13573013" at bounding box center [1084, 283] width 103 height 17
copy div "R13573013"
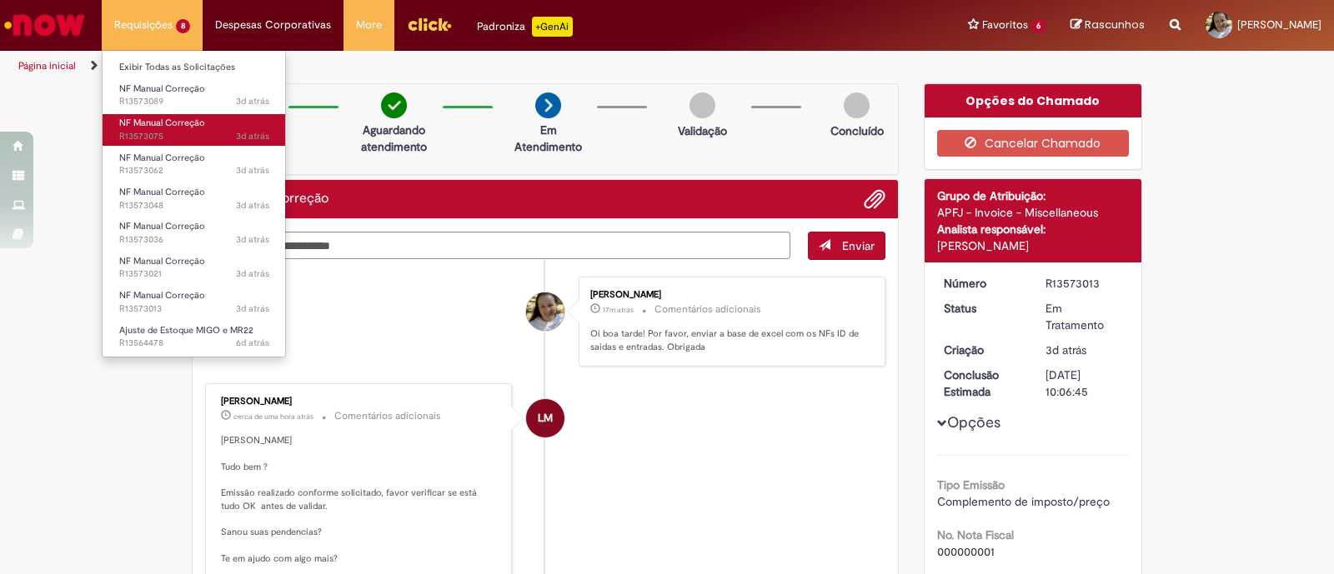
click at [174, 134] on span "3d atrás 3 dias atrás R13573075" at bounding box center [194, 136] width 150 height 13
click at [175, 133] on span "3d atrás 3 dias atrás R13573075" at bounding box center [194, 136] width 150 height 13
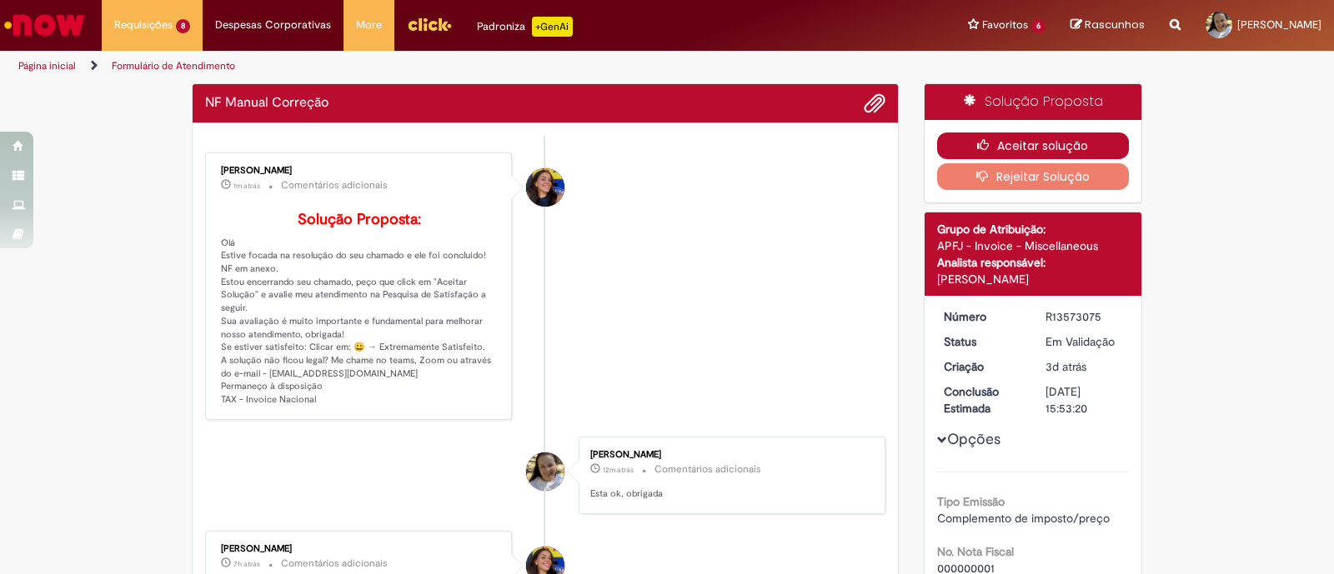
click at [1016, 143] on button "Aceitar solução" at bounding box center [1033, 146] width 193 height 27
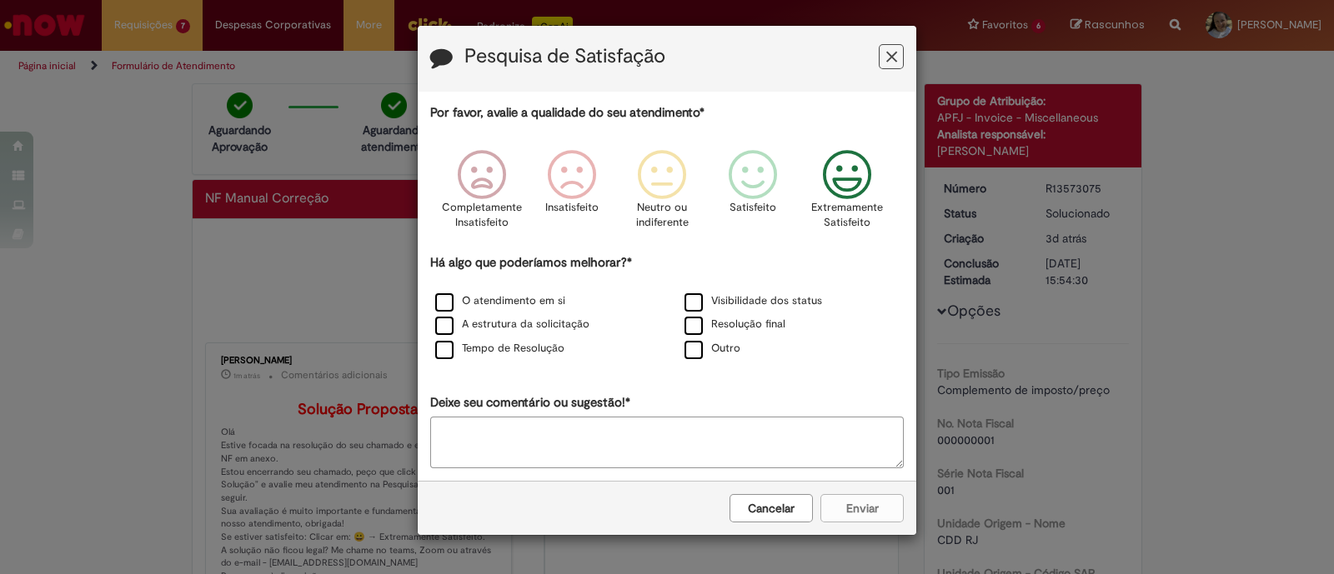
click at [842, 187] on icon "Feedback" at bounding box center [847, 175] width 63 height 50
click at [445, 303] on label "O atendimento em si" at bounding box center [500, 301] width 130 height 16
click at [884, 502] on button "Enviar" at bounding box center [861, 508] width 83 height 28
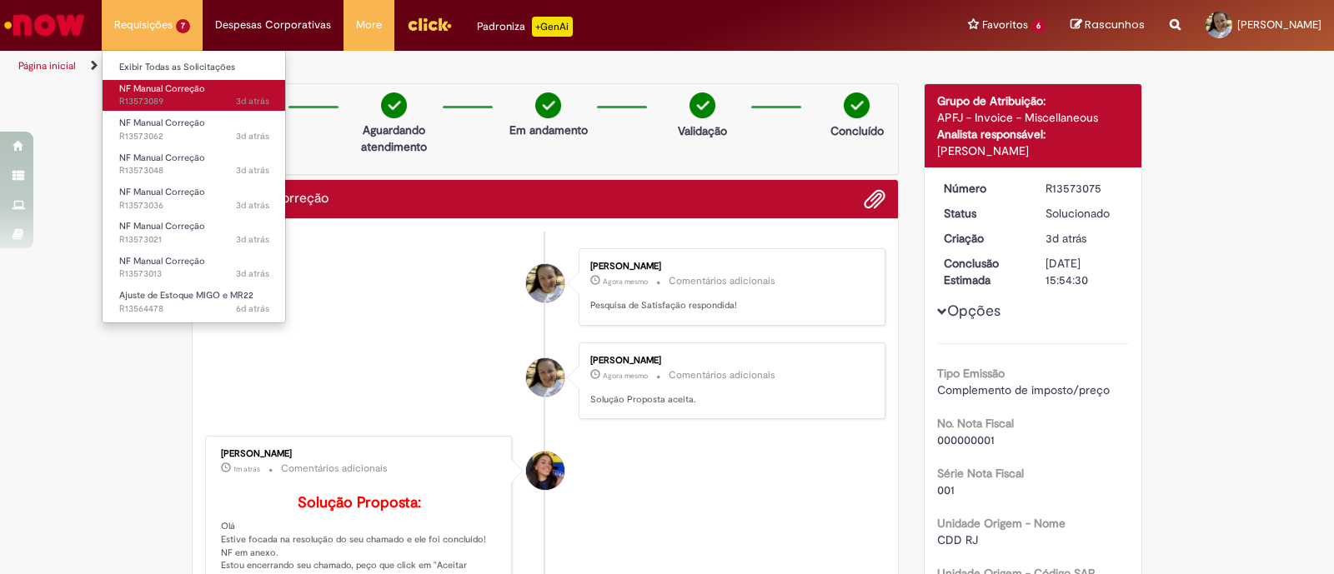
click at [153, 96] on span "3d atrás 3 dias atrás R13573089" at bounding box center [194, 101] width 150 height 13
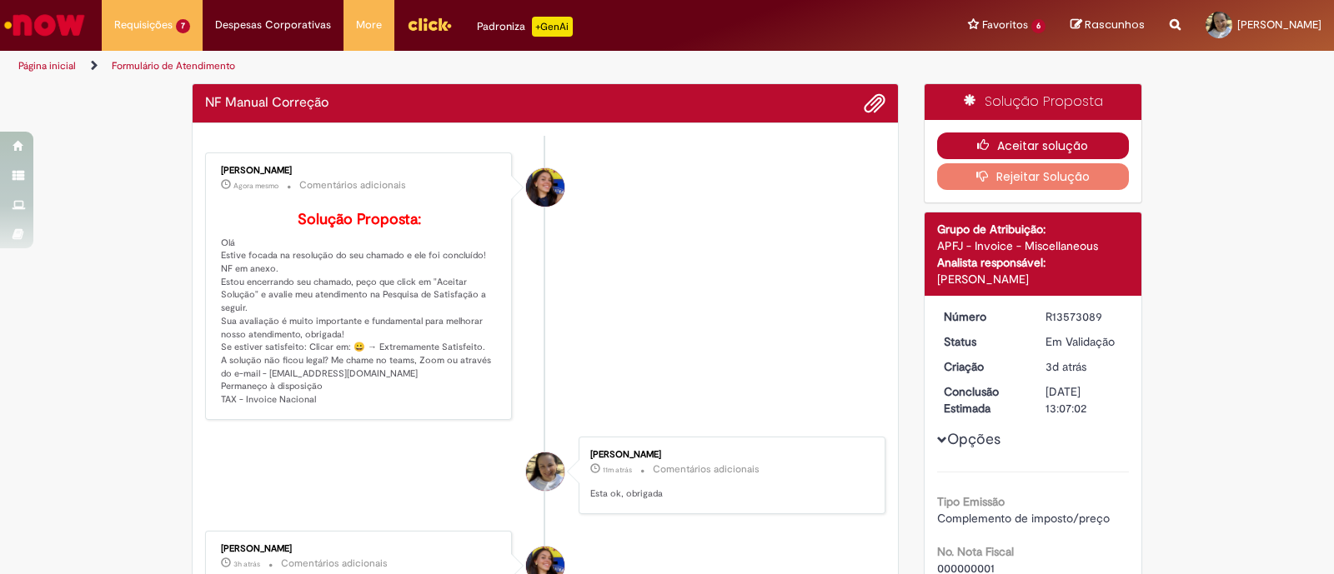
click at [1004, 144] on button "Aceitar solução" at bounding box center [1033, 146] width 193 height 27
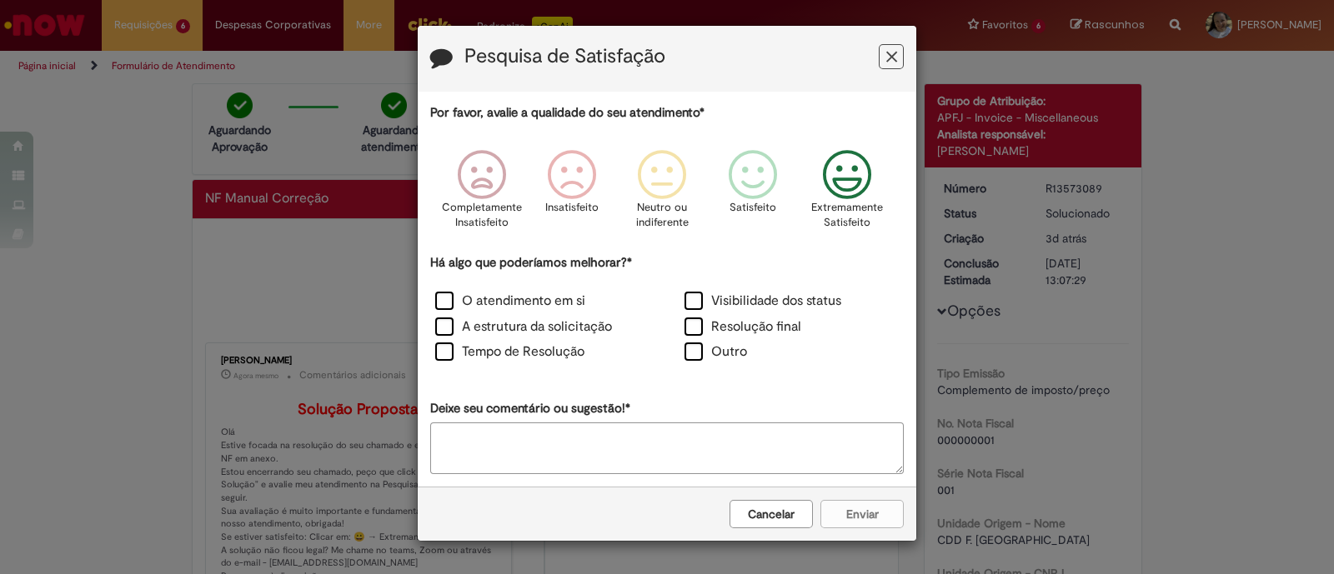
click at [828, 178] on icon "Feedback" at bounding box center [847, 175] width 63 height 50
click at [477, 302] on label "O atendimento em si" at bounding box center [510, 301] width 150 height 19
drag, startPoint x: 445, startPoint y: 293, endPoint x: 513, endPoint y: 360, distance: 94.9
click at [446, 293] on label "O atendimento em si" at bounding box center [510, 301] width 150 height 19
click at [854, 508] on button "Enviar" at bounding box center [861, 514] width 83 height 28
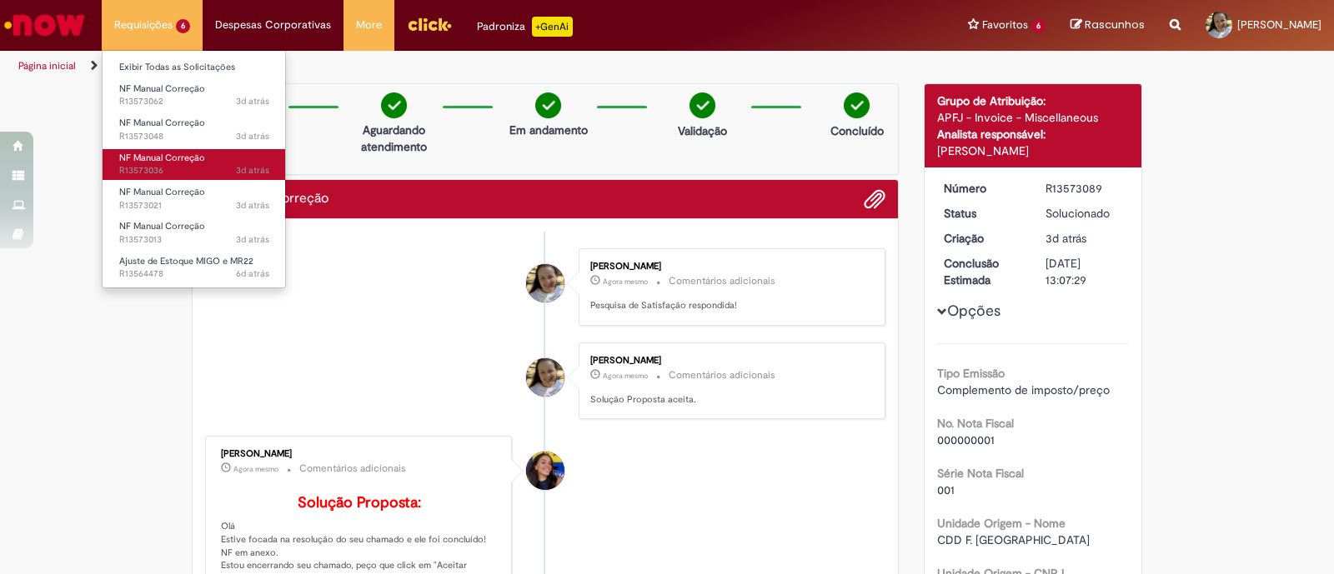
click at [139, 172] on span "3d atrás 3 dias atrás R13573036" at bounding box center [194, 170] width 150 height 13
click at [158, 165] on span "3d atrás 3 dias atrás R13573036" at bounding box center [194, 170] width 150 height 13
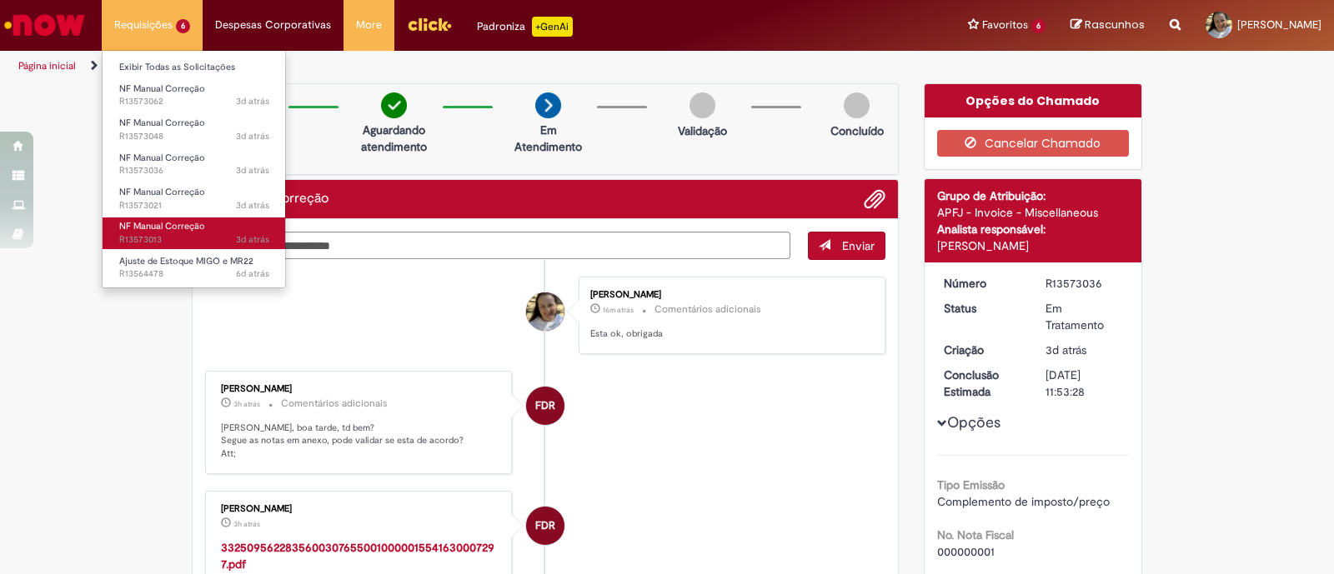
click at [175, 228] on span "NF Manual Correção" at bounding box center [162, 226] width 86 height 13
